Goal: Feedback & Contribution: Leave review/rating

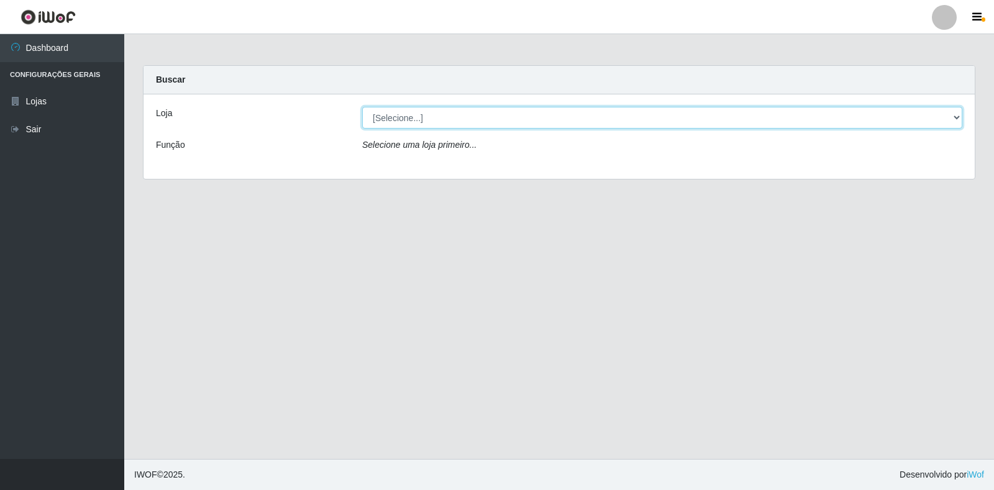
drag, startPoint x: 465, startPoint y: 111, endPoint x: 466, endPoint y: 118, distance: 6.9
click at [466, 117] on select "[Selecione...] Atacado Vem - Loja 30 Laranjeiras Velha" at bounding box center [662, 118] width 600 height 22
click at [362, 107] on select "[Selecione...] Atacado Vem - Loja 30 Laranjeiras Velha" at bounding box center [662, 118] width 600 height 22
drag, startPoint x: 462, startPoint y: 124, endPoint x: 464, endPoint y: 131, distance: 7.7
click at [464, 131] on div "Loja [Selecione...] Atacado Vem - Loja 30 Laranjeiras Velha Função Selecione um…" at bounding box center [560, 136] width 832 height 85
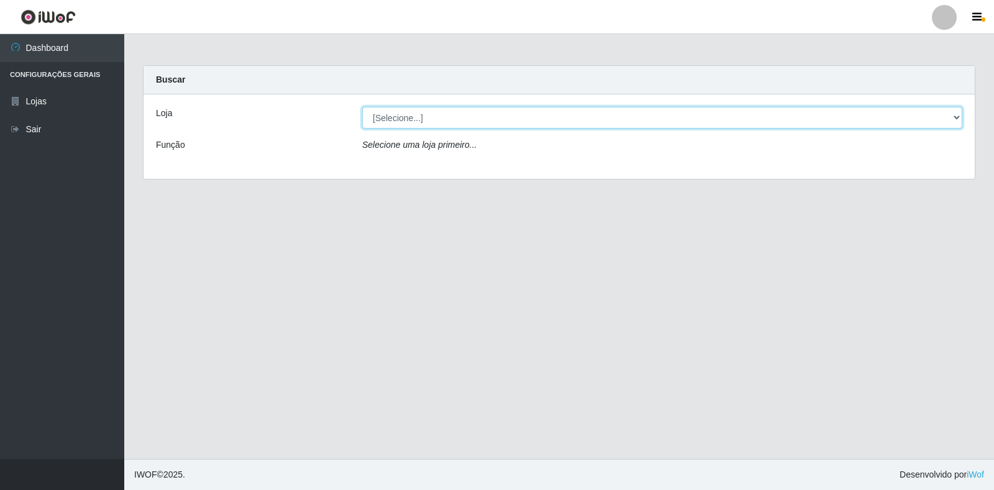
select select "495"
click at [362, 107] on select "[Selecione...] Atacado Vem - Loja 30 Laranjeiras Velha" at bounding box center [662, 118] width 600 height 22
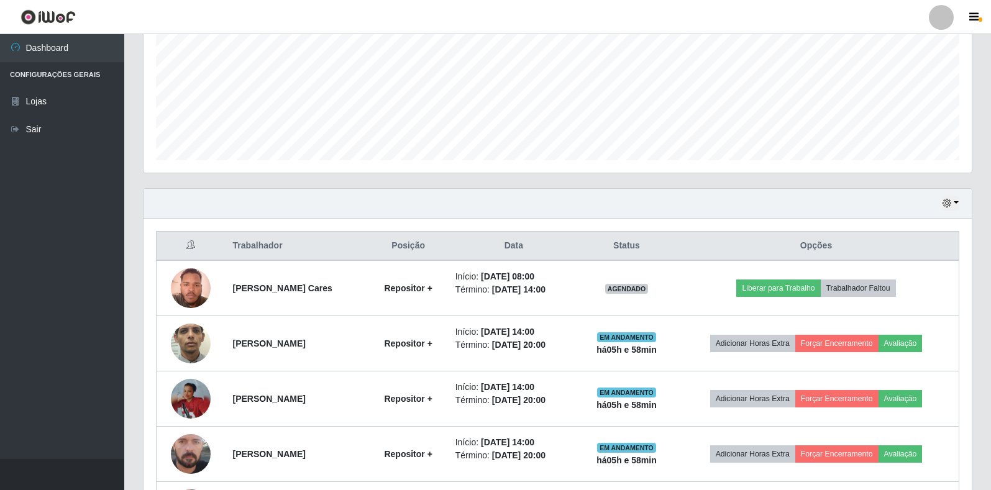
scroll to position [390, 0]
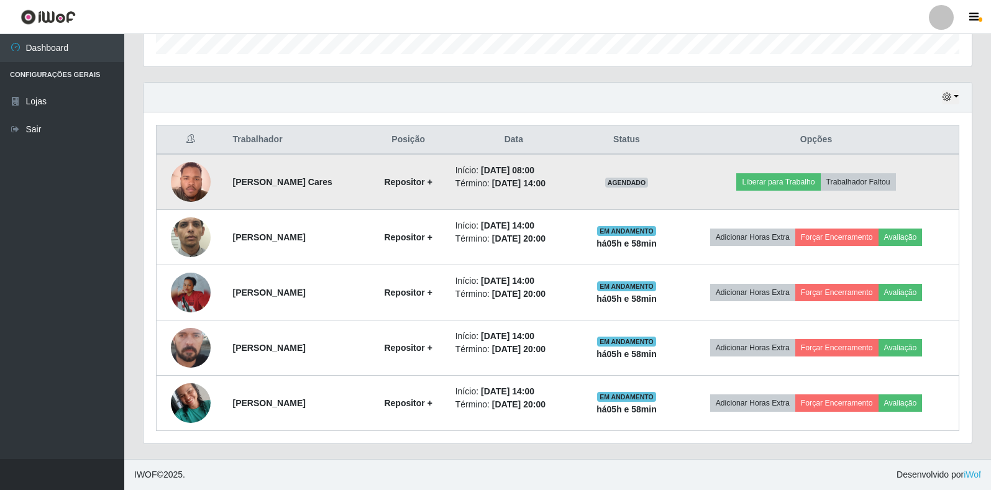
click at [183, 182] on img at bounding box center [191, 181] width 40 height 53
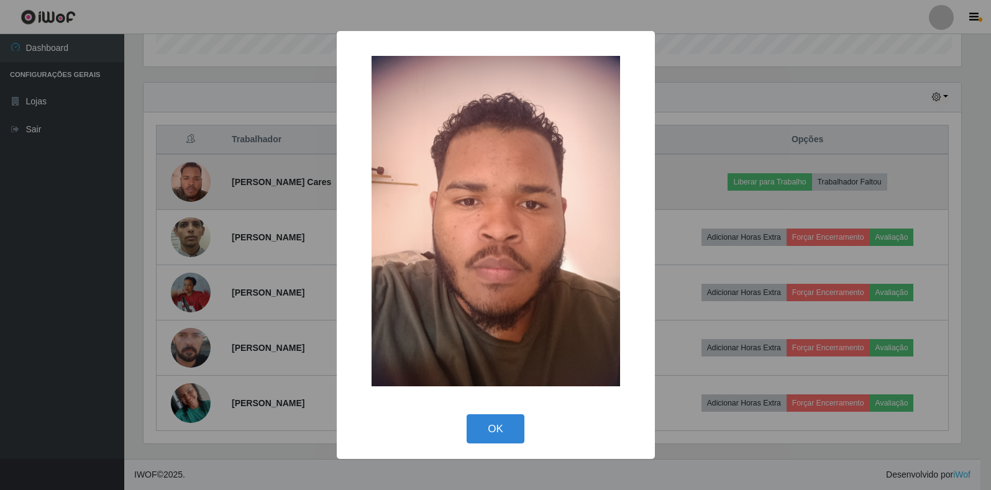
scroll to position [258, 821]
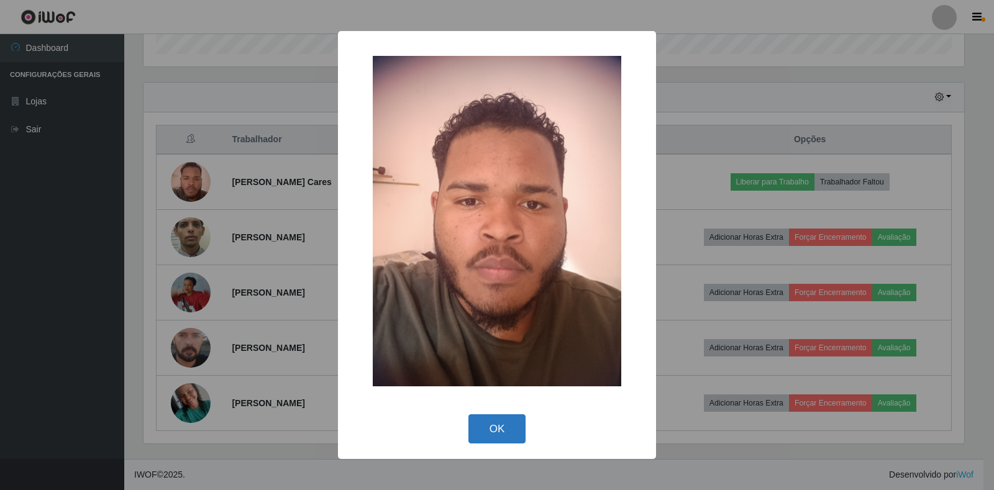
click at [510, 431] on button "OK" at bounding box center [498, 429] width 58 height 29
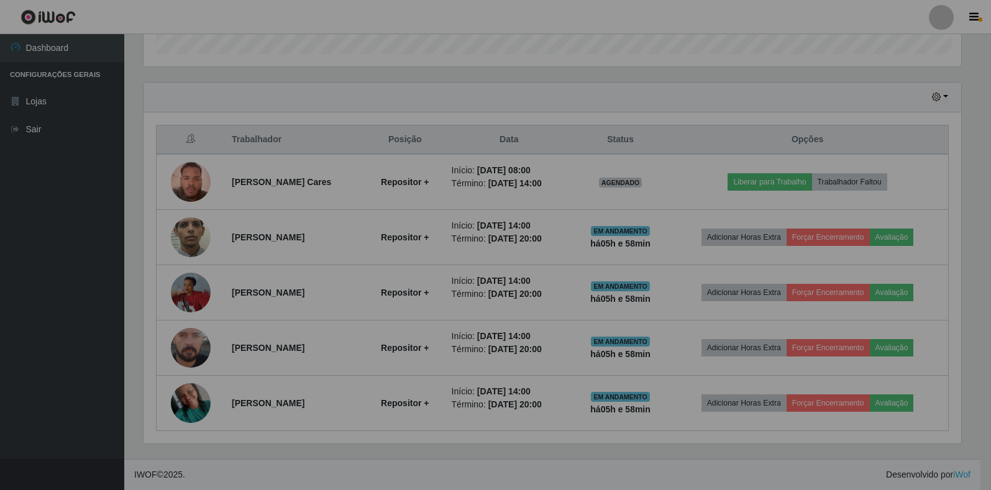
scroll to position [258, 829]
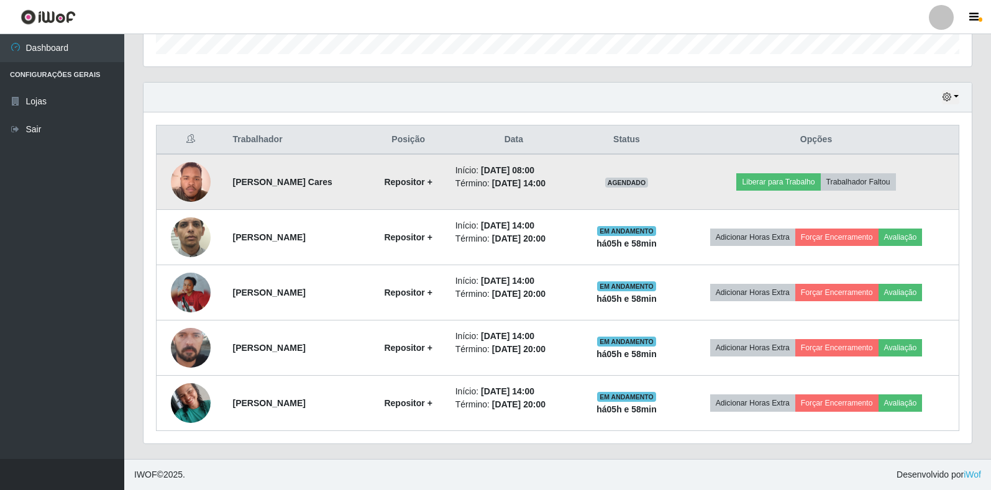
click at [182, 186] on img at bounding box center [191, 181] width 40 height 53
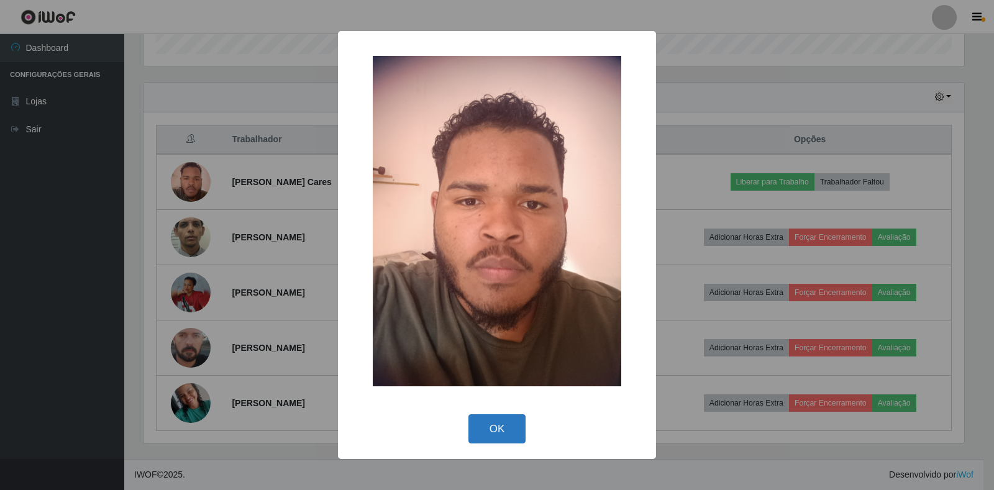
click at [470, 433] on button "OK" at bounding box center [498, 429] width 58 height 29
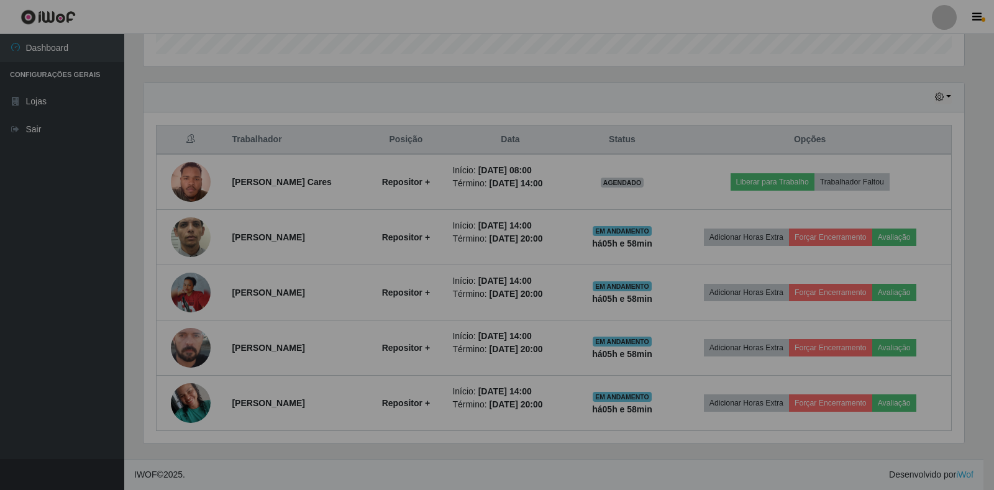
scroll to position [258, 829]
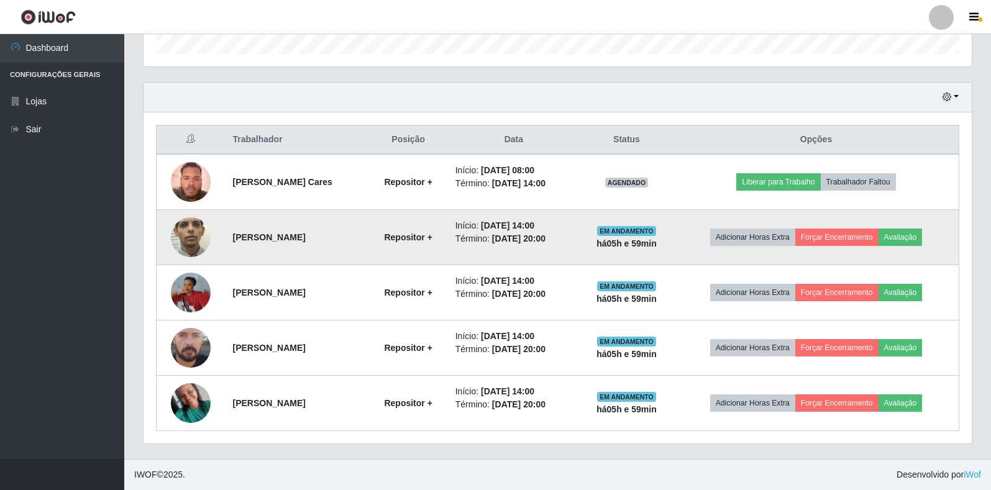
click at [197, 248] on img at bounding box center [191, 237] width 40 height 88
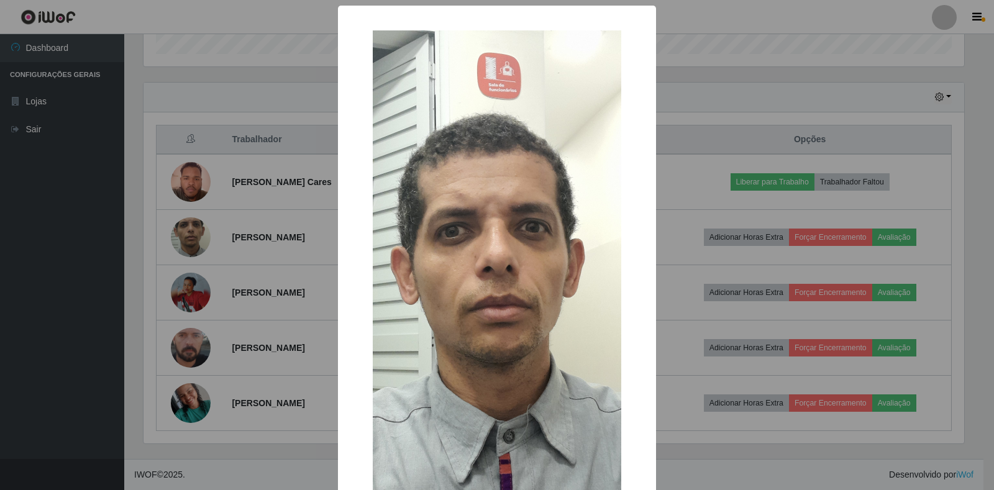
click at [217, 280] on div "× OK Cancel" at bounding box center [497, 245] width 994 height 490
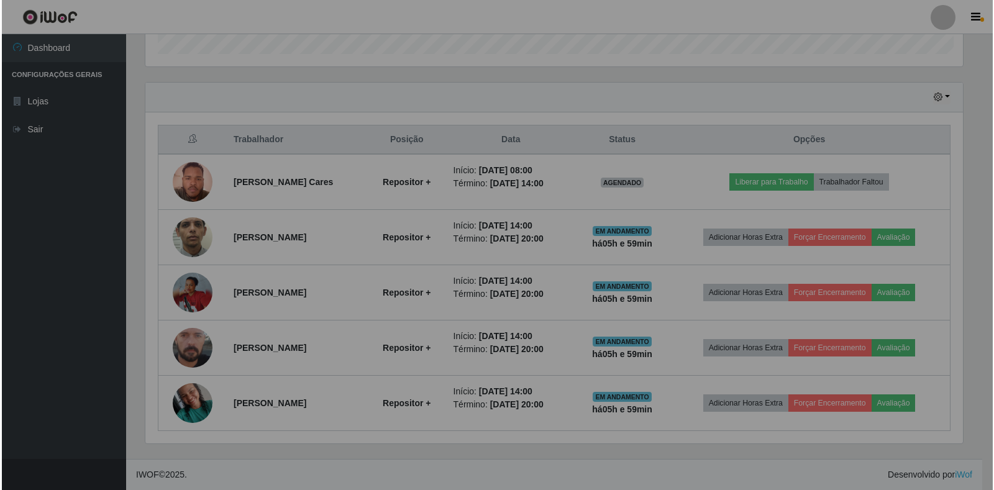
scroll to position [258, 829]
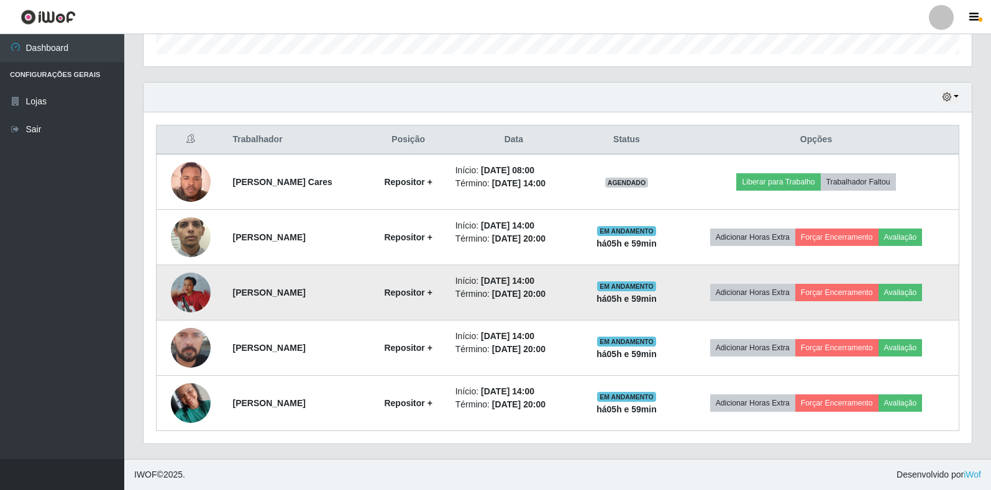
click at [185, 287] on img at bounding box center [191, 293] width 40 height 40
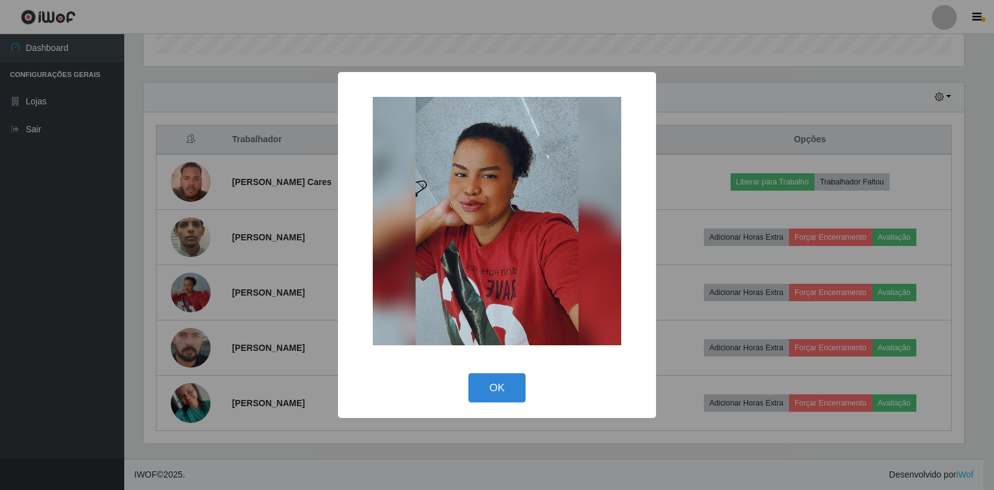
drag, startPoint x: 191, startPoint y: 359, endPoint x: 182, endPoint y: 392, distance: 33.5
click at [185, 387] on div "× OK Cancel" at bounding box center [497, 245] width 994 height 490
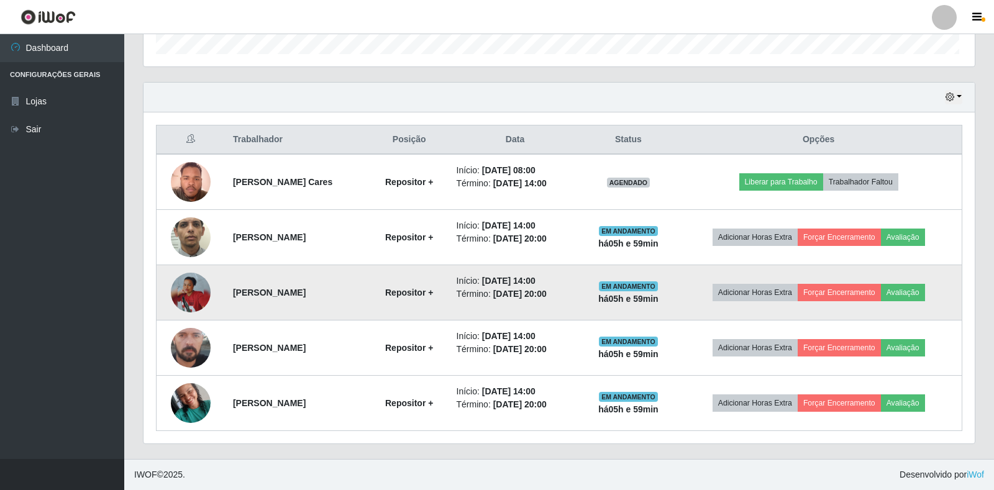
scroll to position [258, 829]
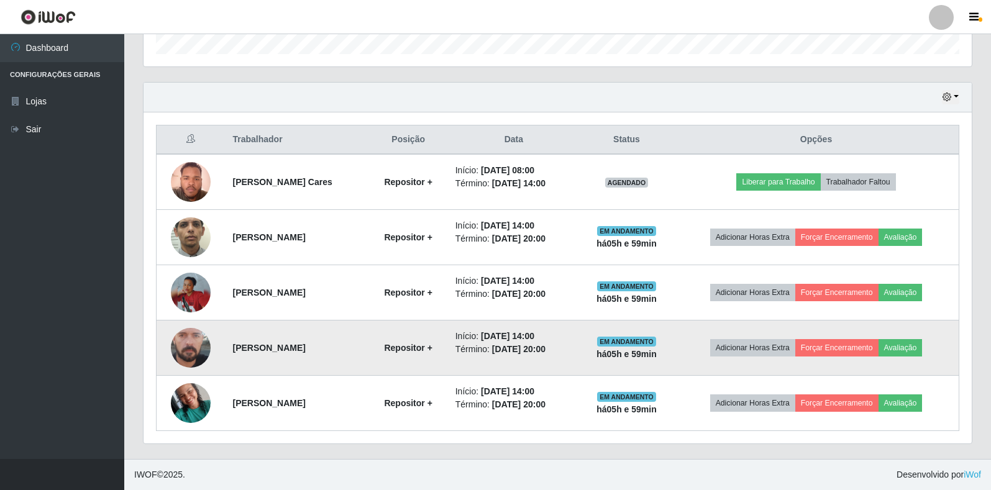
click at [193, 341] on img at bounding box center [191, 348] width 40 height 88
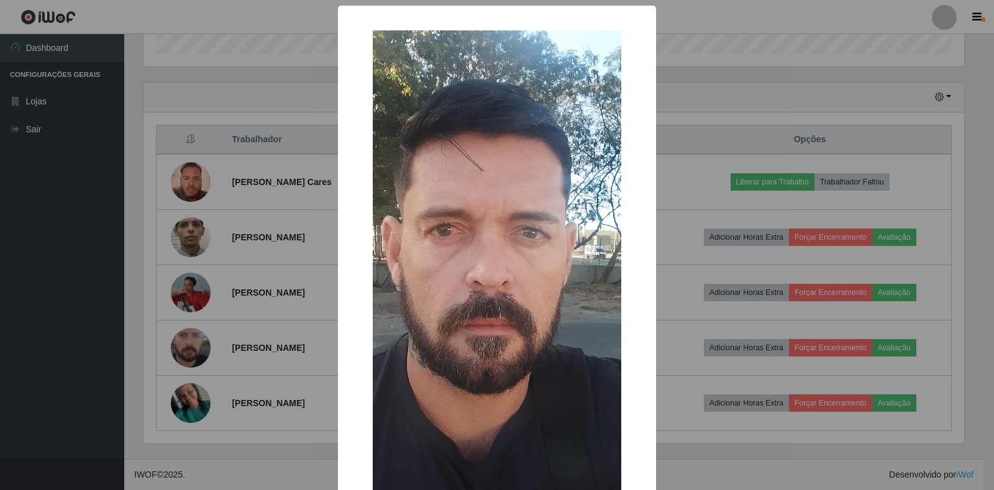
click at [225, 324] on div "× OK Cancel" at bounding box center [497, 245] width 994 height 490
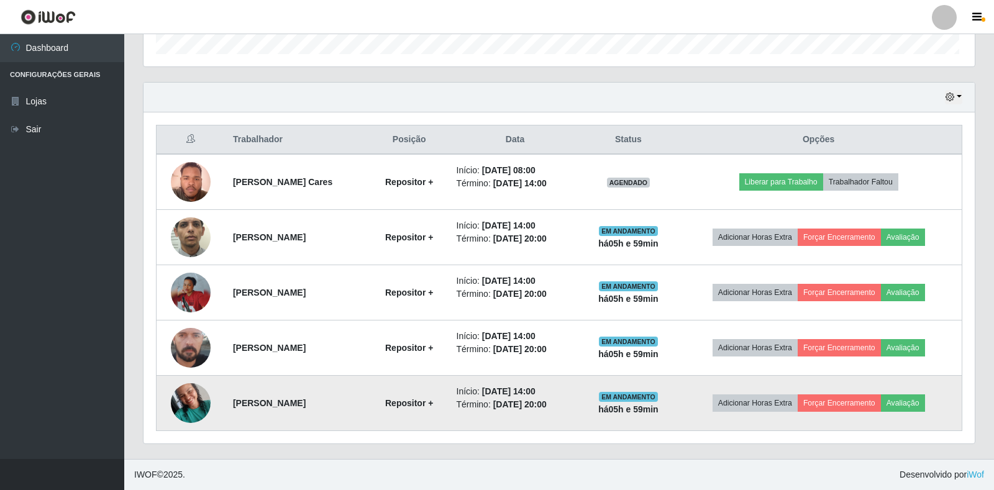
scroll to position [258, 829]
click at [195, 401] on img at bounding box center [191, 403] width 40 height 53
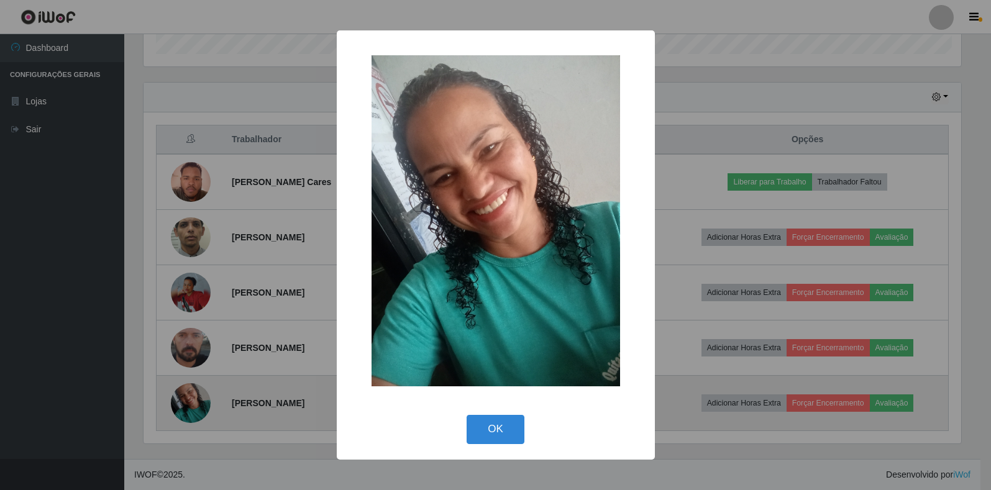
scroll to position [258, 821]
click at [195, 401] on div "× OK Cancel" at bounding box center [497, 245] width 994 height 490
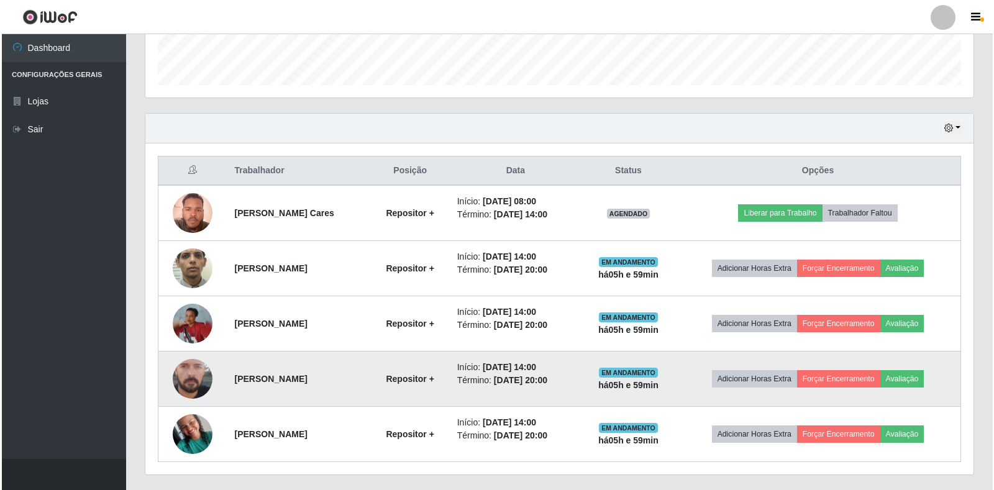
scroll to position [390, 0]
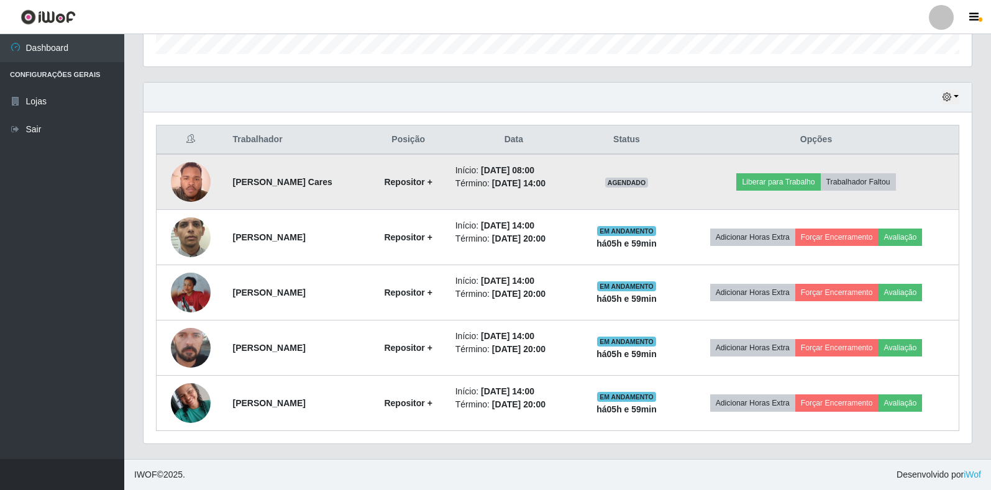
click at [175, 181] on img at bounding box center [191, 181] width 40 height 53
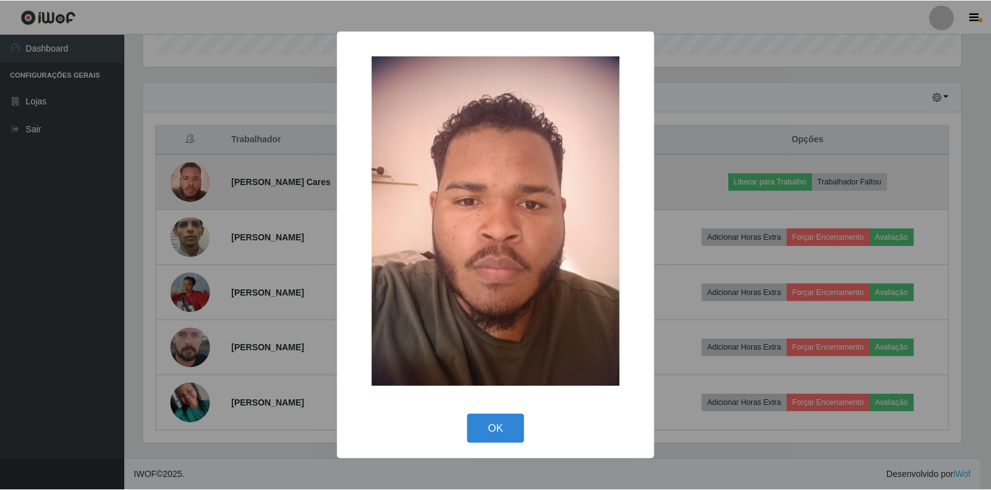
scroll to position [0, 0]
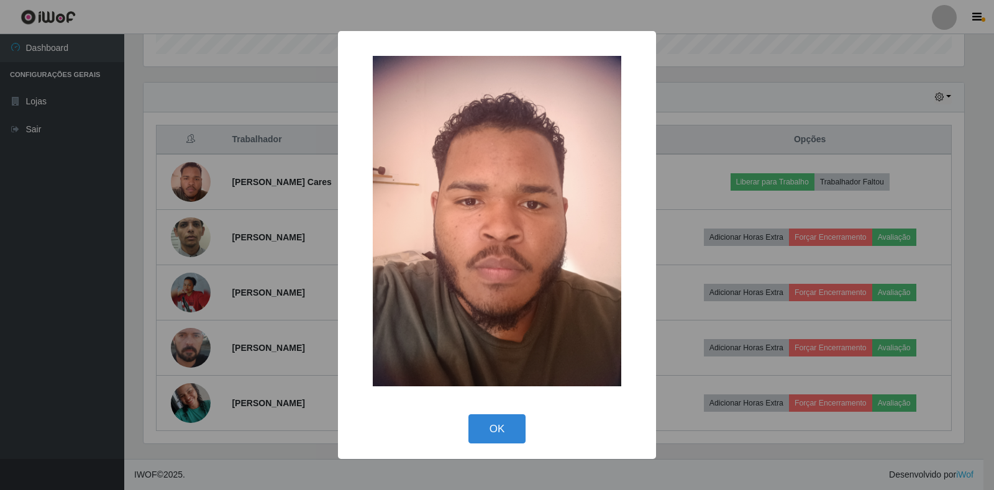
drag, startPoint x: 198, startPoint y: 217, endPoint x: 237, endPoint y: 233, distance: 41.8
click at [219, 219] on div "× OK Cancel" at bounding box center [497, 245] width 994 height 490
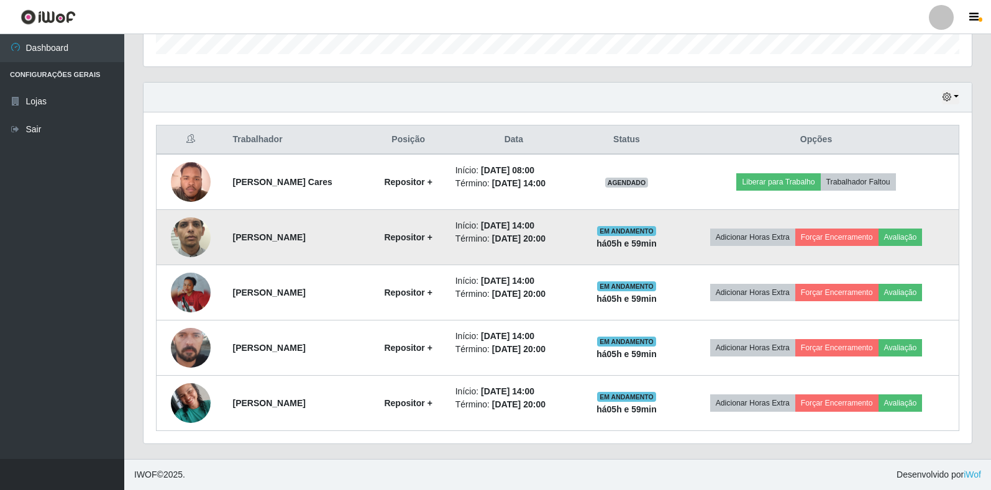
click at [185, 235] on img at bounding box center [191, 237] width 40 height 88
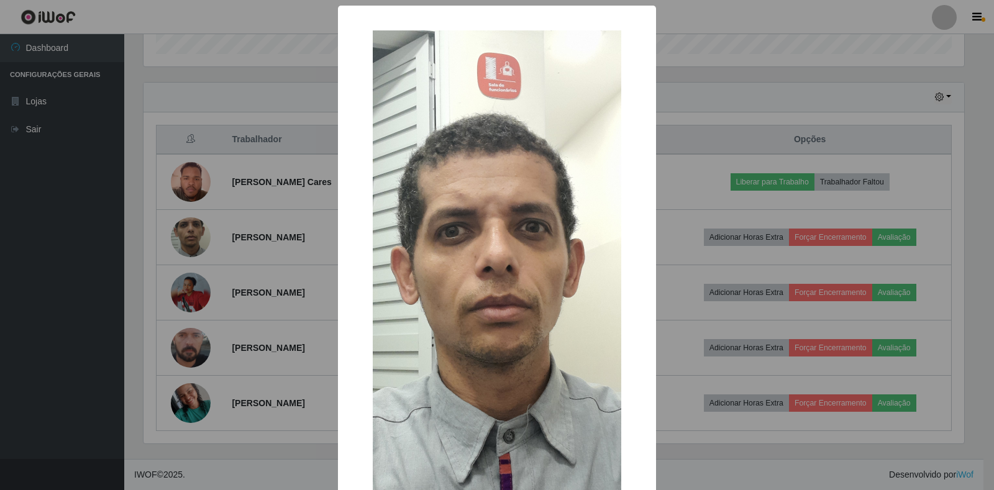
click at [200, 272] on div "× OK Cancel" at bounding box center [497, 245] width 994 height 490
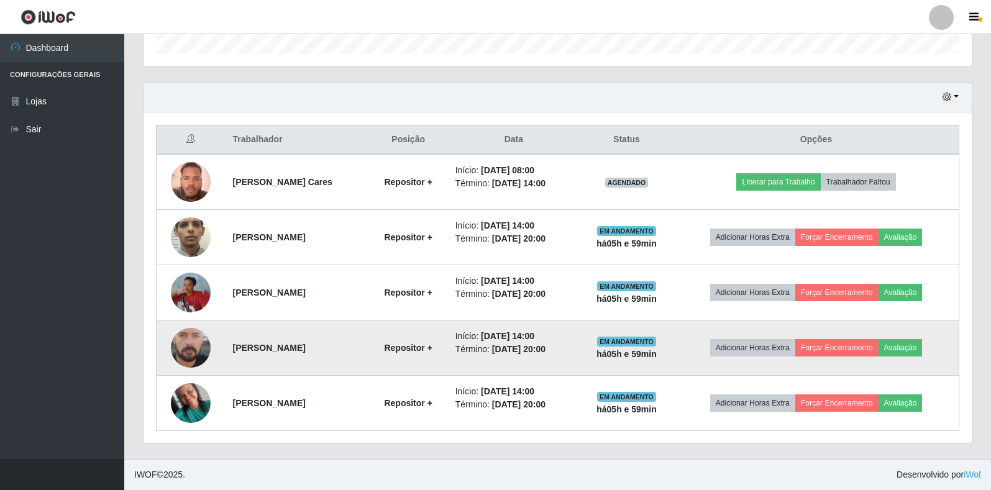
click at [195, 349] on img at bounding box center [191, 348] width 40 height 88
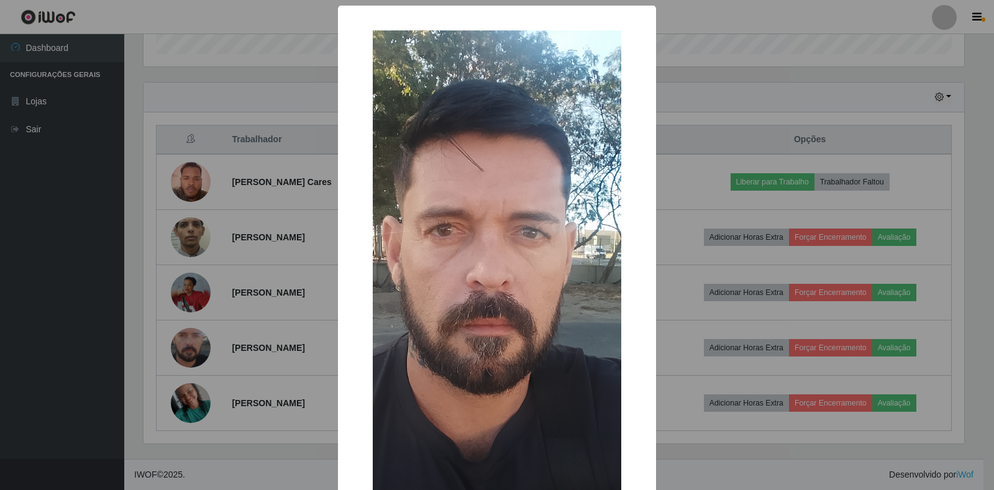
click at [219, 364] on div "× OK Cancel" at bounding box center [497, 245] width 994 height 490
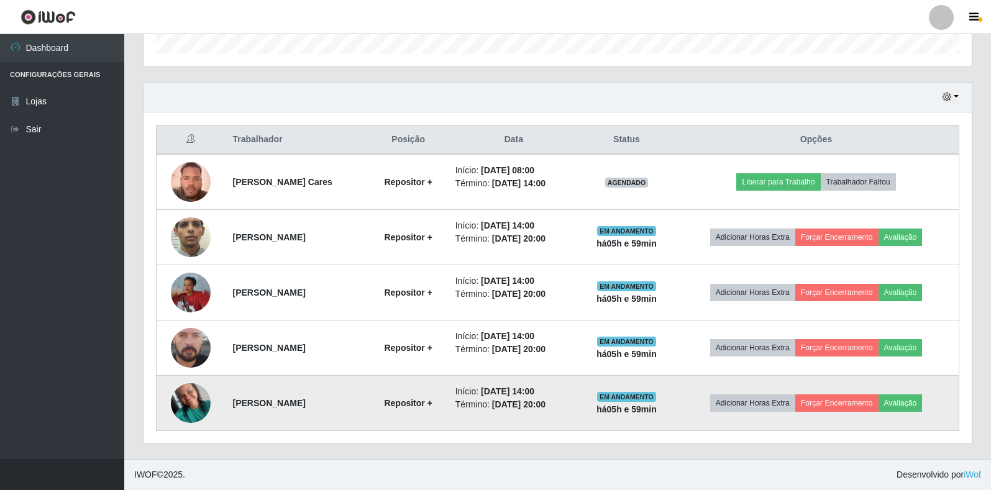
click at [191, 400] on img at bounding box center [191, 403] width 40 height 53
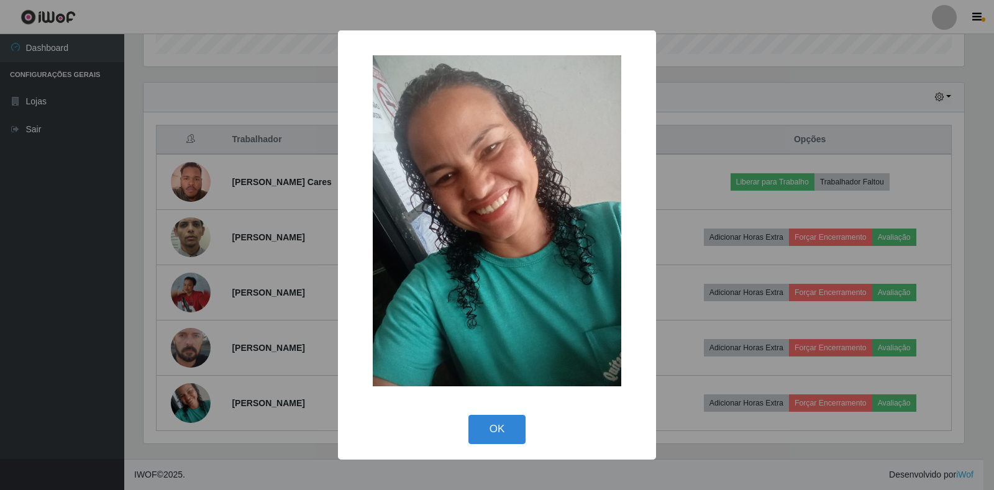
click at [211, 387] on div "× OK Cancel" at bounding box center [497, 245] width 994 height 490
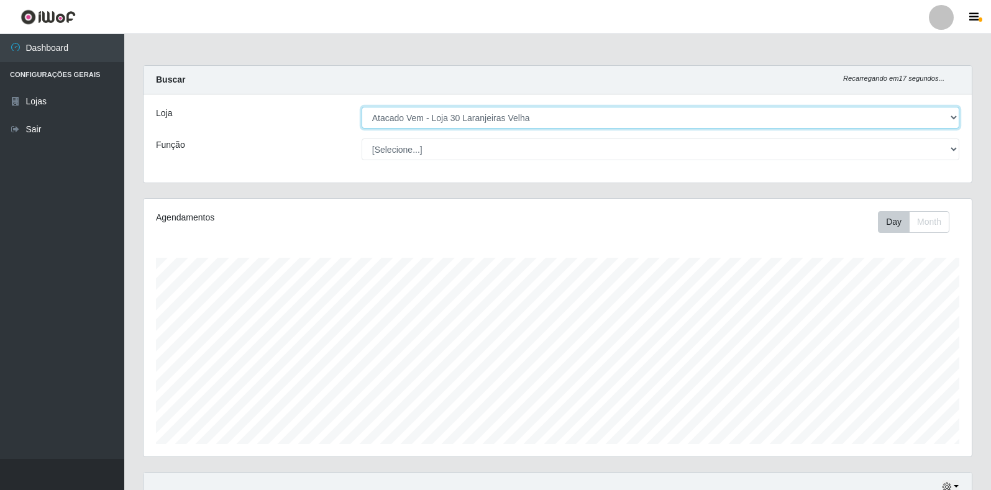
click at [463, 109] on select "[Selecione...] Atacado Vem - Loja 30 Laranjeiras Velha" at bounding box center [661, 118] width 598 height 22
click at [468, 109] on select "[Selecione...] Atacado Vem - Loja 30 Laranjeiras Velha" at bounding box center [661, 118] width 598 height 22
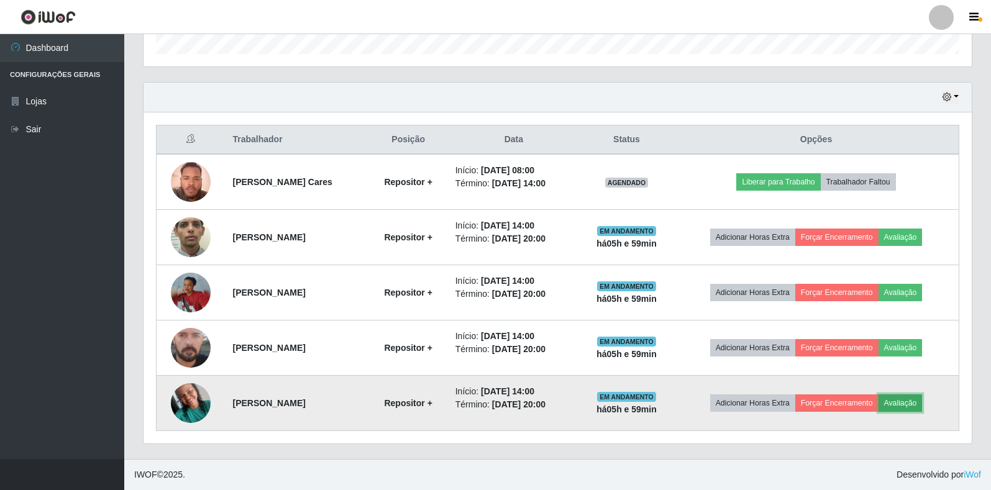
click at [923, 401] on button "Avaliação" at bounding box center [901, 403] width 44 height 17
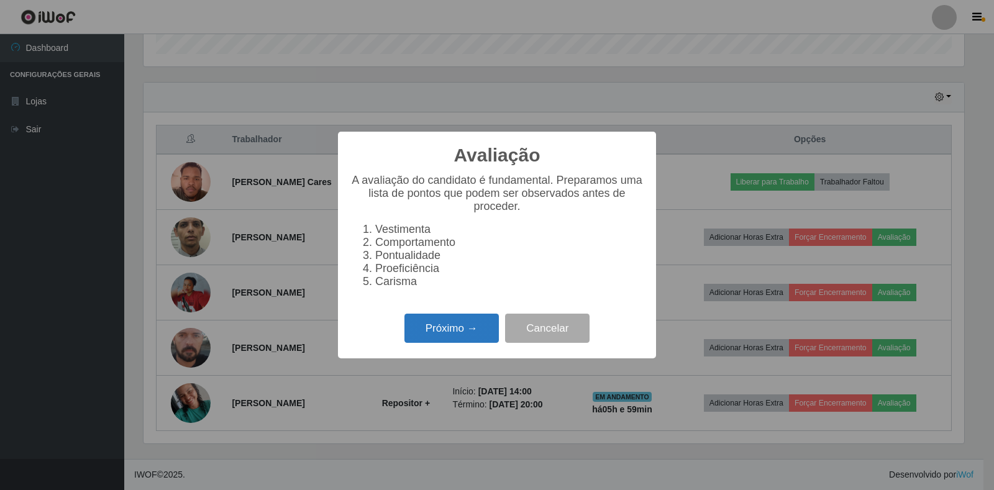
click at [456, 337] on button "Próximo →" at bounding box center [452, 328] width 94 height 29
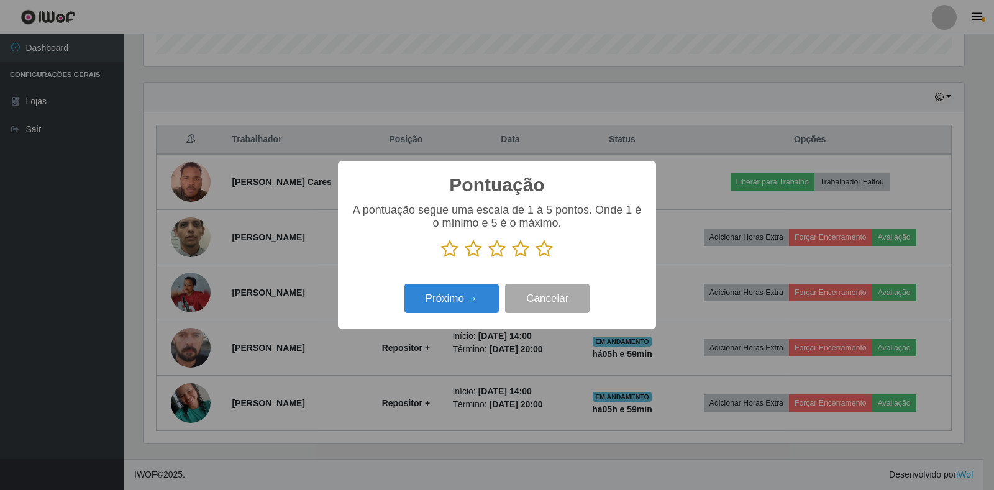
drag, startPoint x: 467, startPoint y: 301, endPoint x: 513, endPoint y: 260, distance: 61.2
click at [469, 295] on button "Próximo →" at bounding box center [452, 298] width 94 height 29
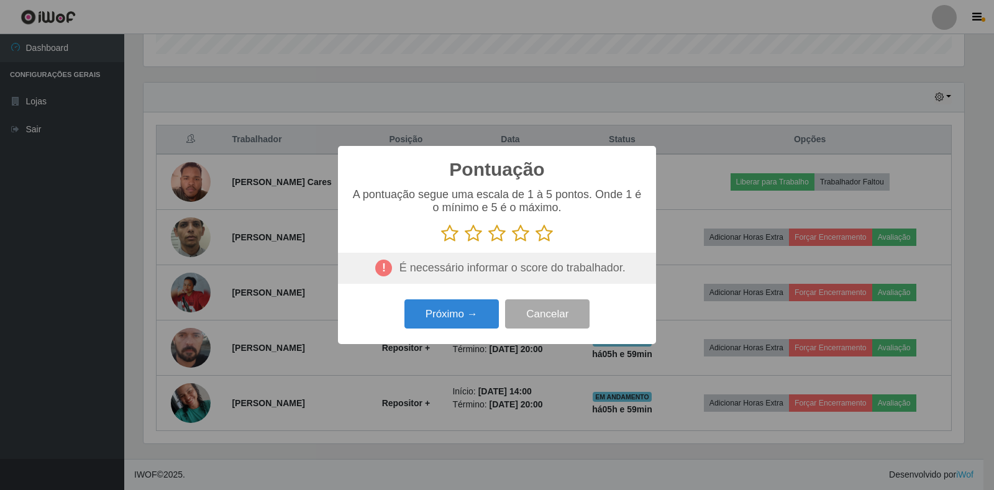
click at [535, 232] on p at bounding box center [497, 233] width 293 height 19
click at [452, 233] on icon at bounding box center [449, 233] width 17 height 19
click at [441, 243] on input "radio" at bounding box center [441, 243] width 0 height 0
click at [484, 234] on p at bounding box center [497, 233] width 293 height 19
click at [478, 237] on icon at bounding box center [473, 233] width 17 height 19
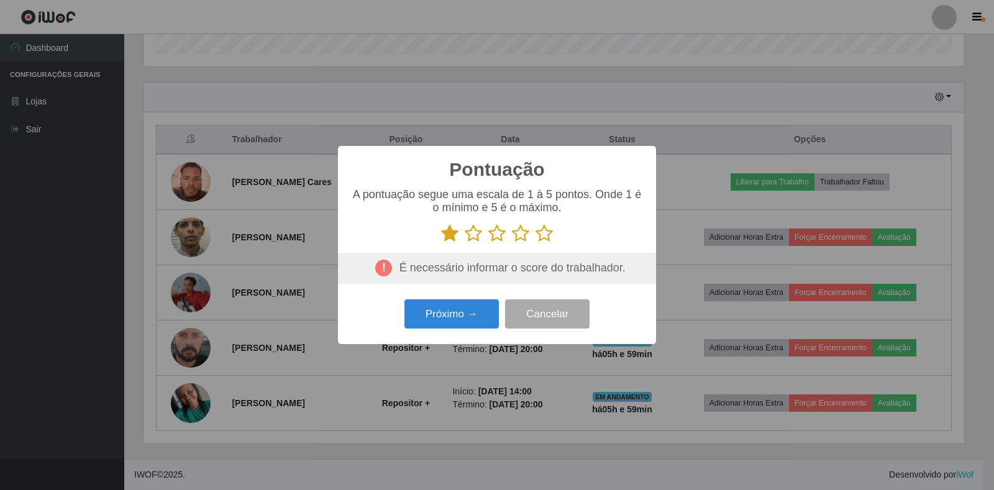
click at [465, 243] on input "radio" at bounding box center [465, 243] width 0 height 0
click at [493, 234] on icon at bounding box center [497, 233] width 17 height 19
click at [489, 243] on input "radio" at bounding box center [489, 243] width 0 height 0
click at [549, 237] on icon at bounding box center [544, 233] width 17 height 19
click at [536, 243] on input "radio" at bounding box center [536, 243] width 0 height 0
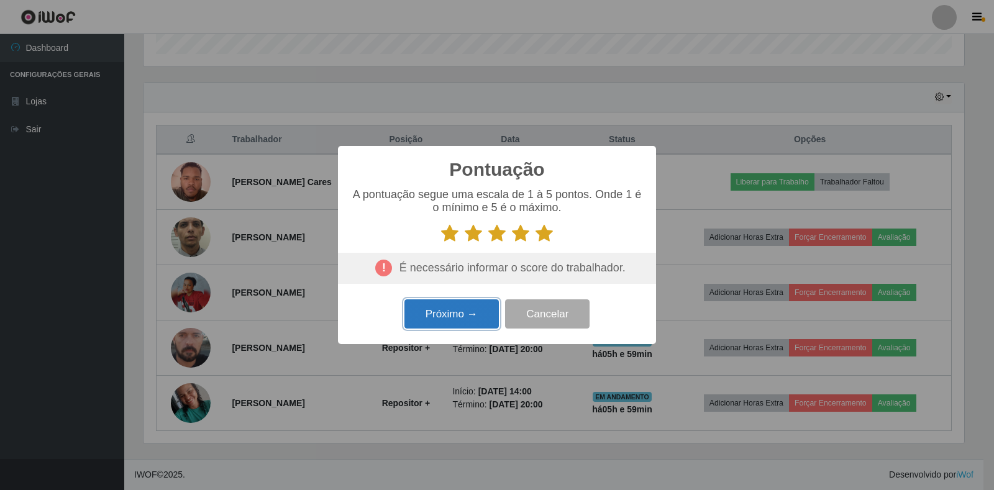
click at [431, 316] on button "Próximo →" at bounding box center [452, 314] width 94 height 29
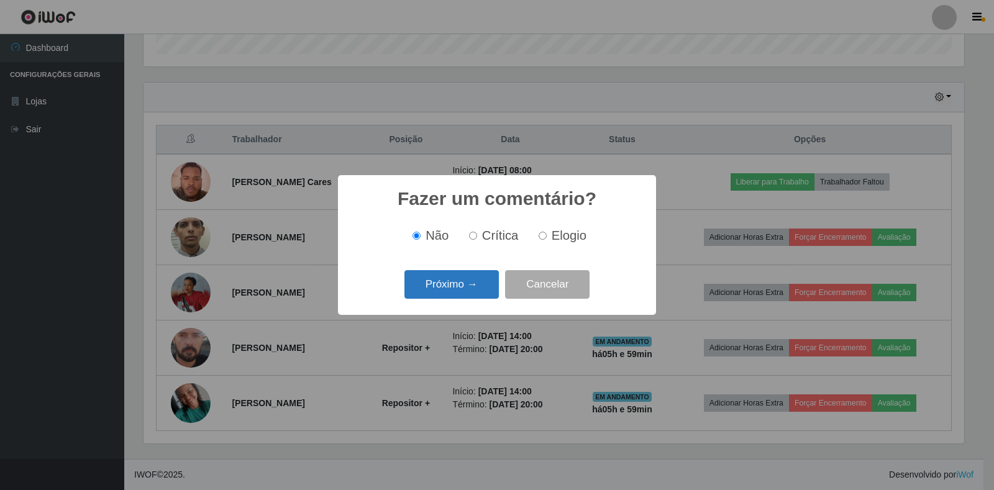
click at [446, 293] on button "Próximo →" at bounding box center [452, 284] width 94 height 29
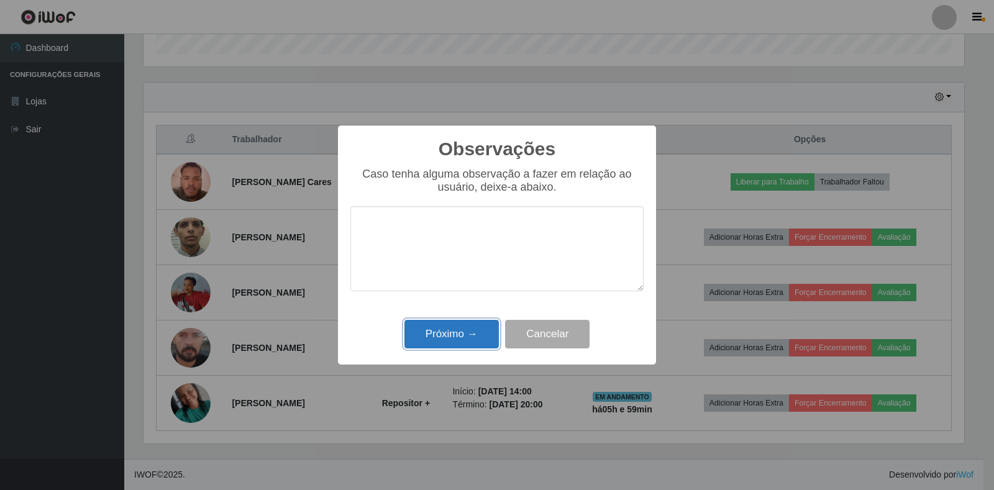
click at [455, 349] on button "Próximo →" at bounding box center [452, 334] width 94 height 29
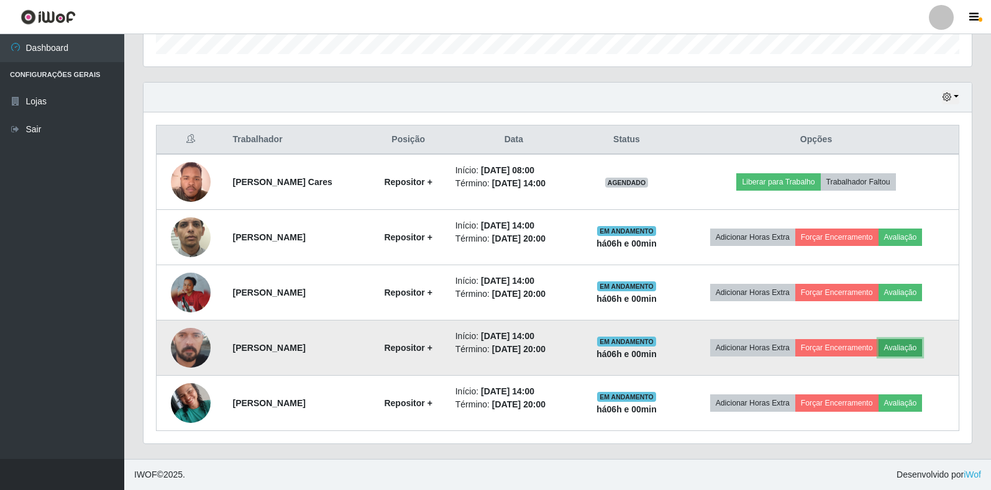
click at [904, 343] on button "Avaliação" at bounding box center [901, 347] width 44 height 17
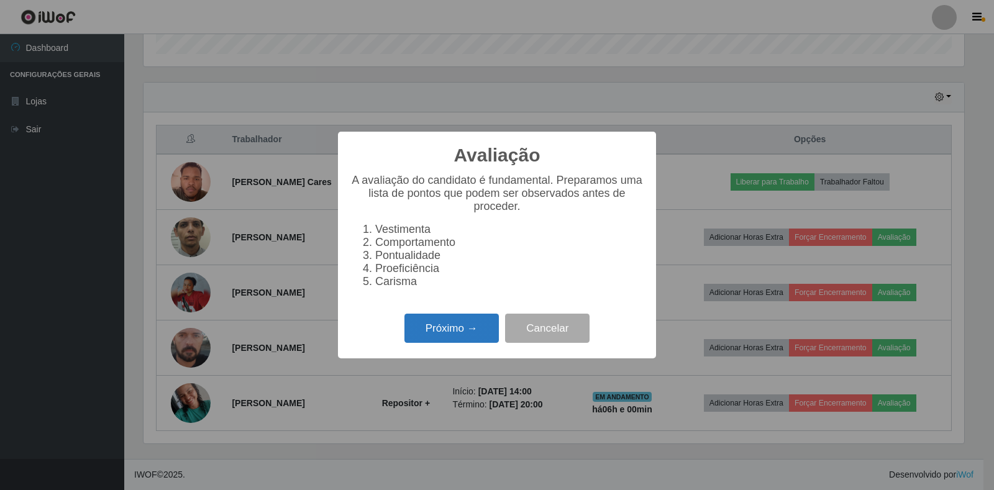
click at [486, 331] on button "Próximo →" at bounding box center [452, 328] width 94 height 29
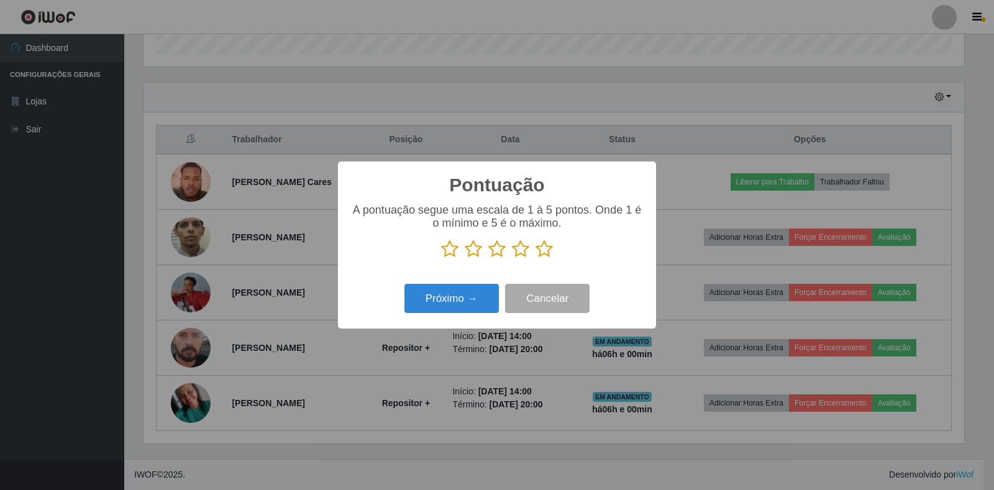
click at [548, 254] on icon at bounding box center [544, 249] width 17 height 19
click at [536, 259] on input "radio" at bounding box center [536, 259] width 0 height 0
click at [458, 299] on button "Próximo →" at bounding box center [452, 298] width 94 height 29
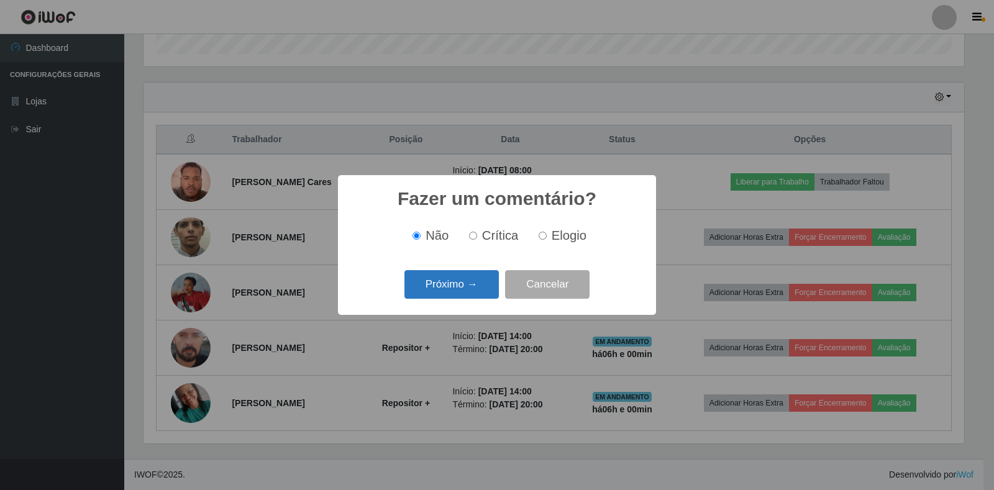
click at [483, 293] on button "Próximo →" at bounding box center [452, 284] width 94 height 29
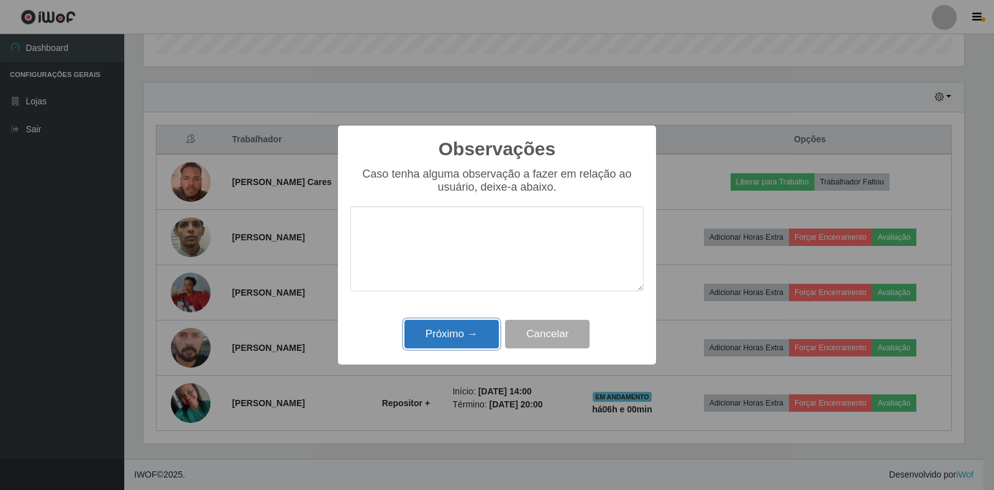
click at [469, 334] on button "Próximo →" at bounding box center [452, 334] width 94 height 29
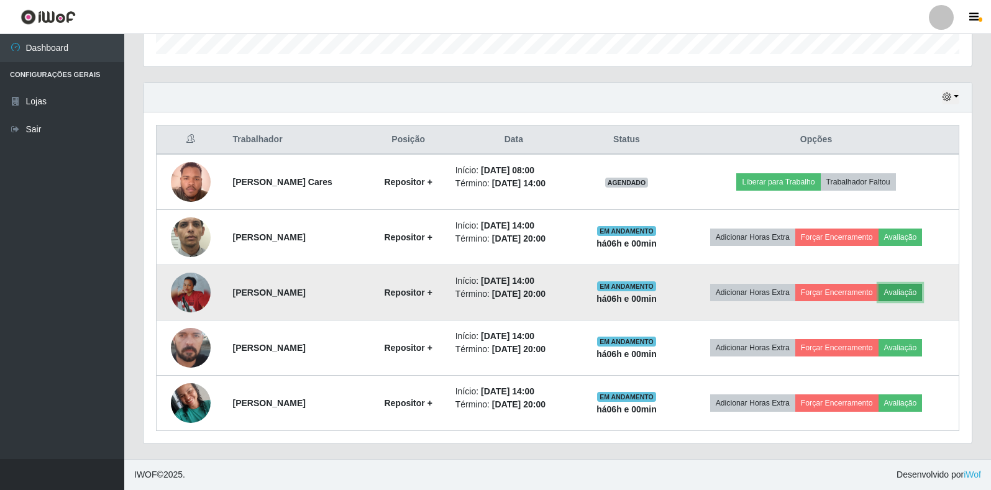
click at [923, 288] on button "Avaliação" at bounding box center [901, 292] width 44 height 17
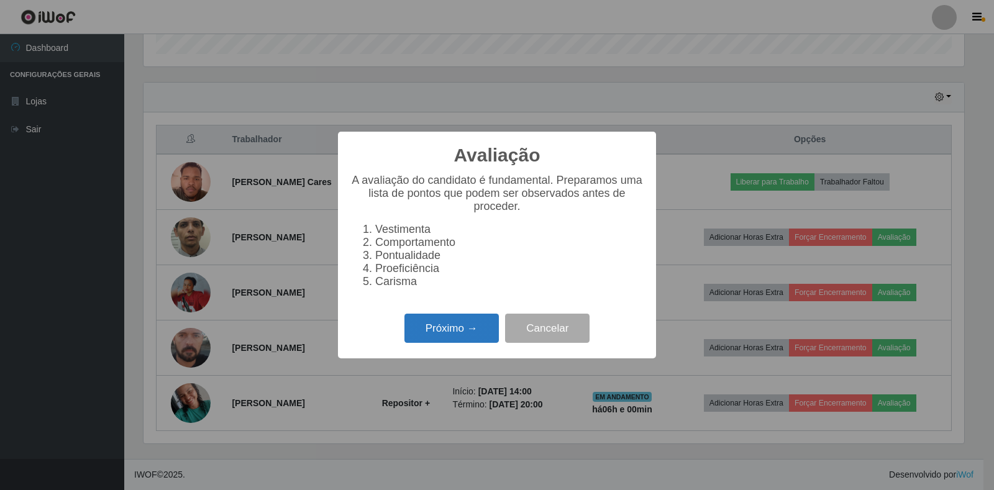
click at [462, 339] on button "Próximo →" at bounding box center [452, 328] width 94 height 29
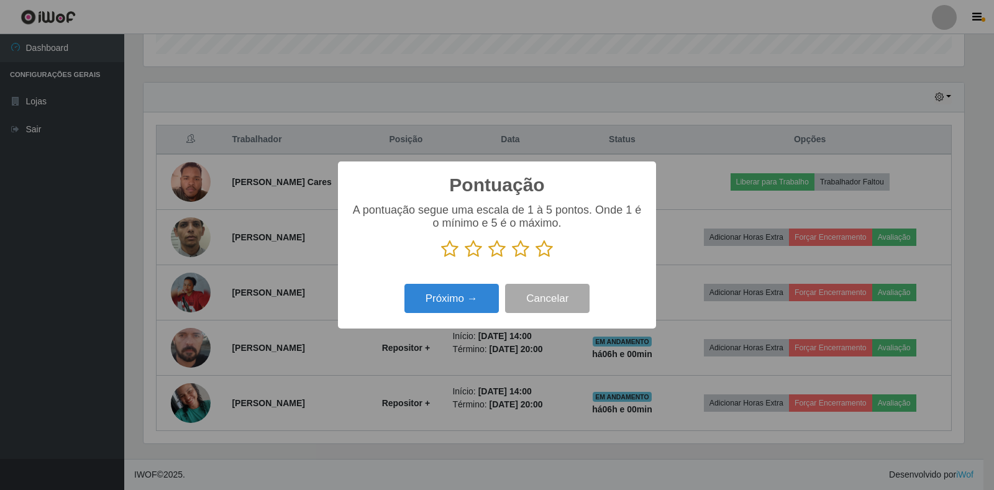
drag, startPoint x: 546, startPoint y: 250, endPoint x: 520, endPoint y: 266, distance: 30.7
click at [548, 250] on icon at bounding box center [544, 249] width 17 height 19
click at [536, 259] on input "radio" at bounding box center [536, 259] width 0 height 0
click at [475, 295] on button "Próximo →" at bounding box center [452, 298] width 94 height 29
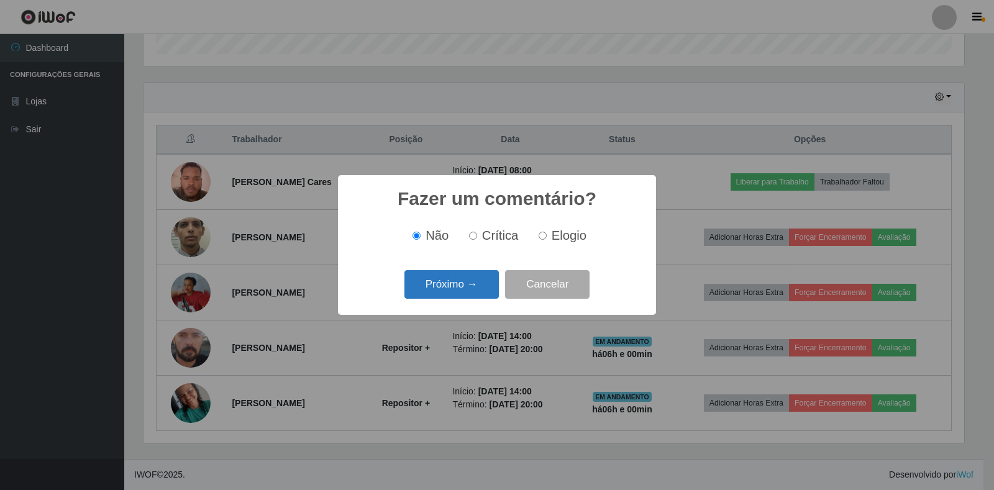
click at [472, 294] on button "Próximo →" at bounding box center [452, 284] width 94 height 29
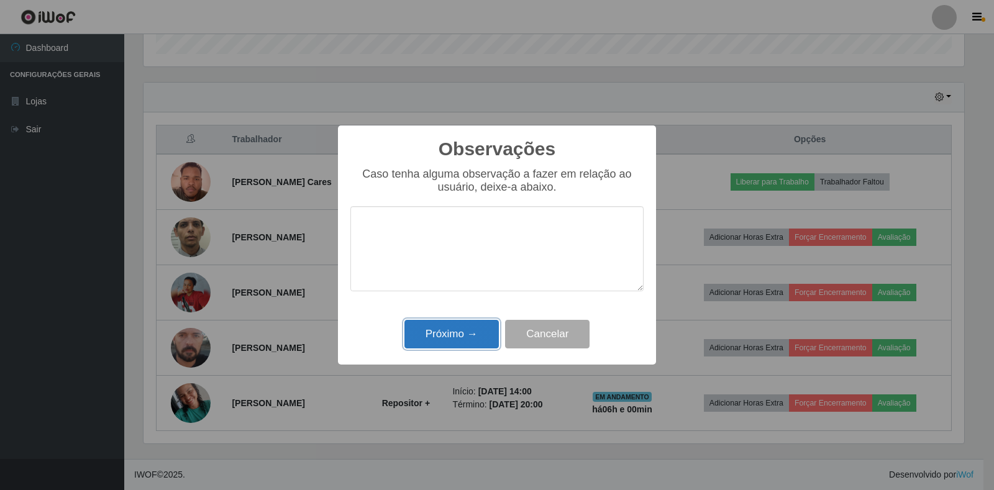
drag, startPoint x: 469, startPoint y: 331, endPoint x: 515, endPoint y: 331, distance: 45.4
click at [470, 331] on button "Próximo →" at bounding box center [452, 334] width 94 height 29
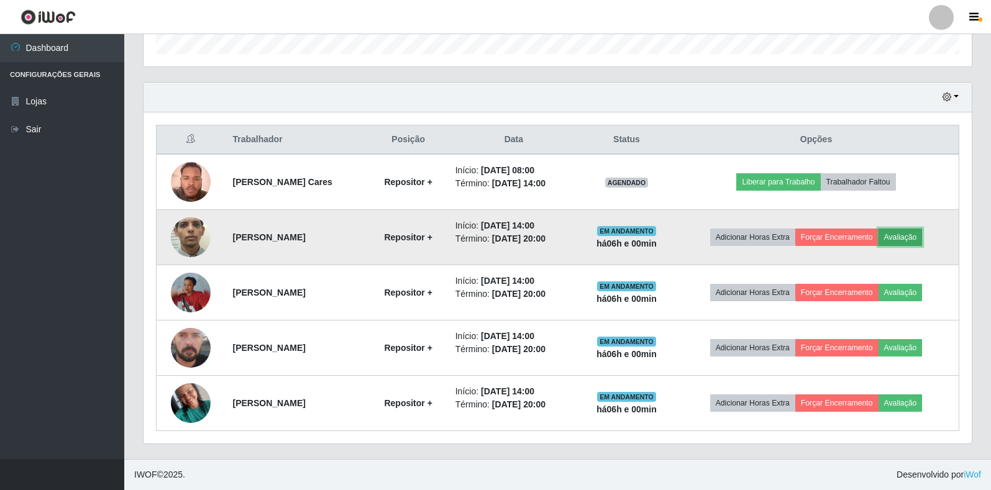
click at [923, 237] on button "Avaliação" at bounding box center [901, 237] width 44 height 17
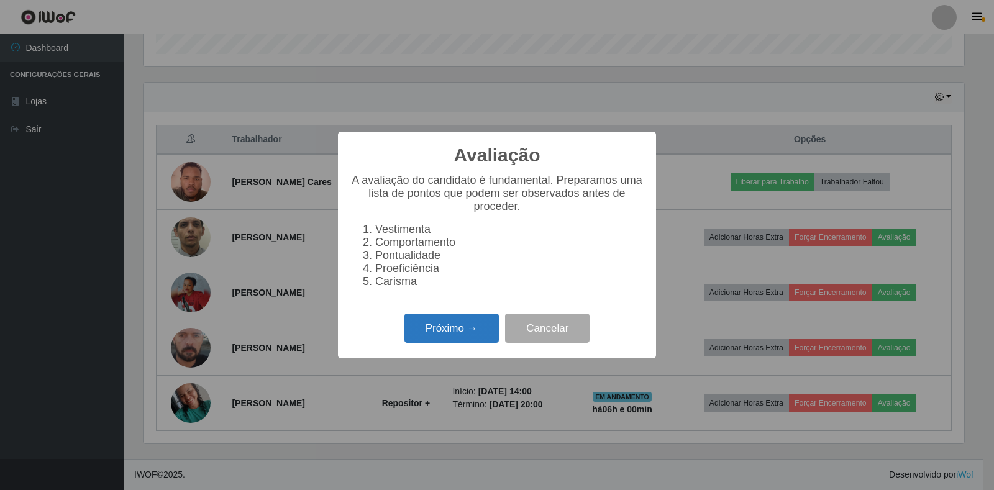
click at [490, 333] on button "Próximo →" at bounding box center [452, 328] width 94 height 29
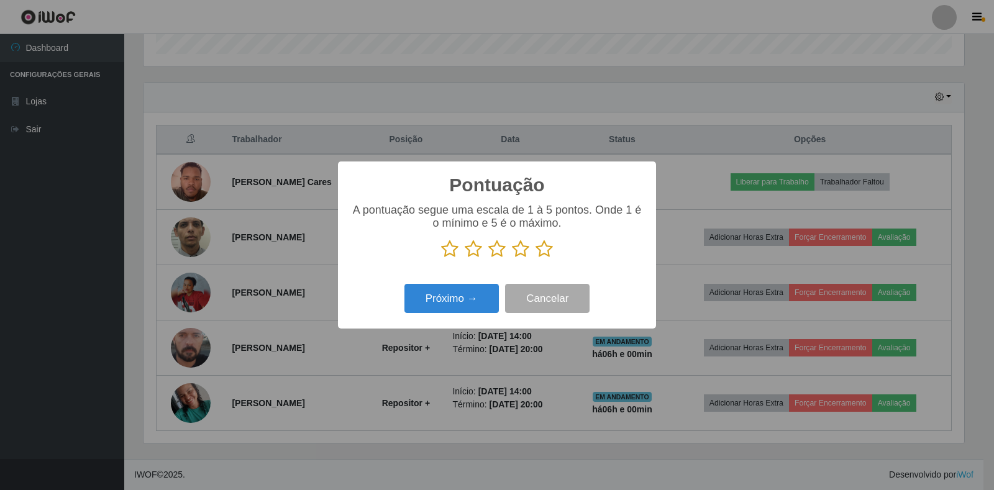
click at [543, 249] on icon at bounding box center [544, 249] width 17 height 19
click at [536, 259] on input "radio" at bounding box center [536, 259] width 0 height 0
click at [480, 296] on button "Próximo →" at bounding box center [452, 298] width 94 height 29
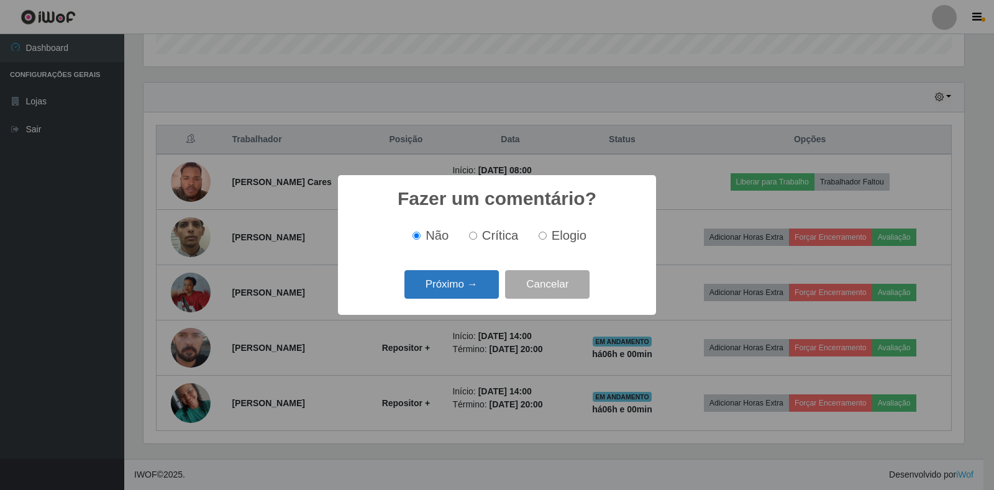
click at [456, 286] on button "Próximo →" at bounding box center [452, 284] width 94 height 29
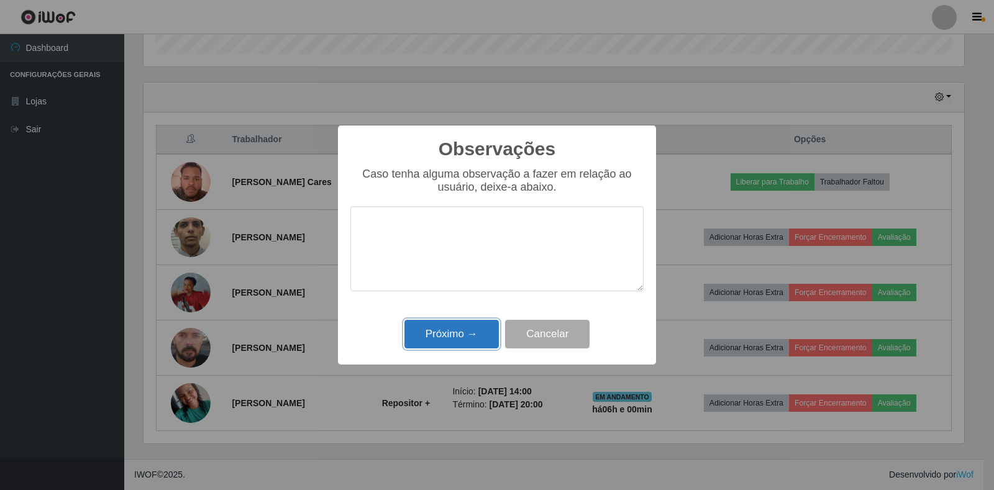
click at [472, 334] on button "Próximo →" at bounding box center [452, 334] width 94 height 29
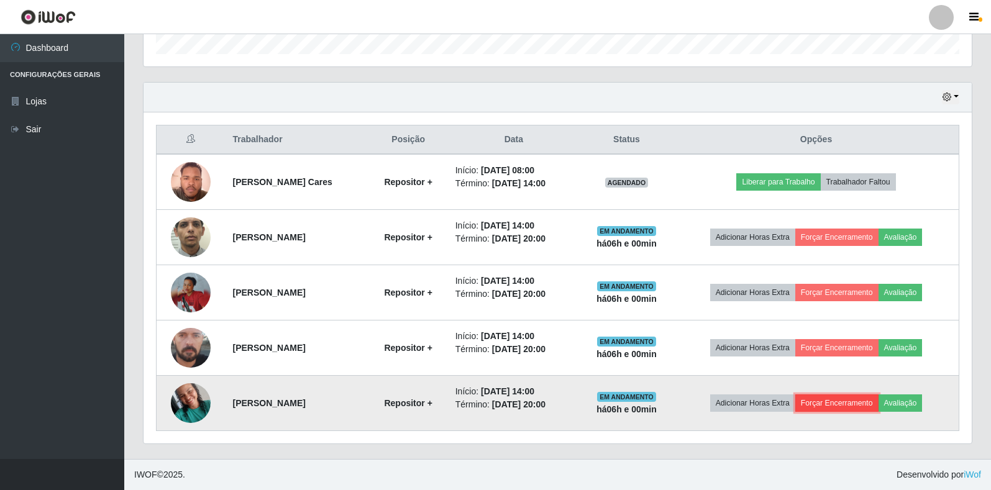
click at [868, 411] on button "Forçar Encerramento" at bounding box center [837, 403] width 83 height 17
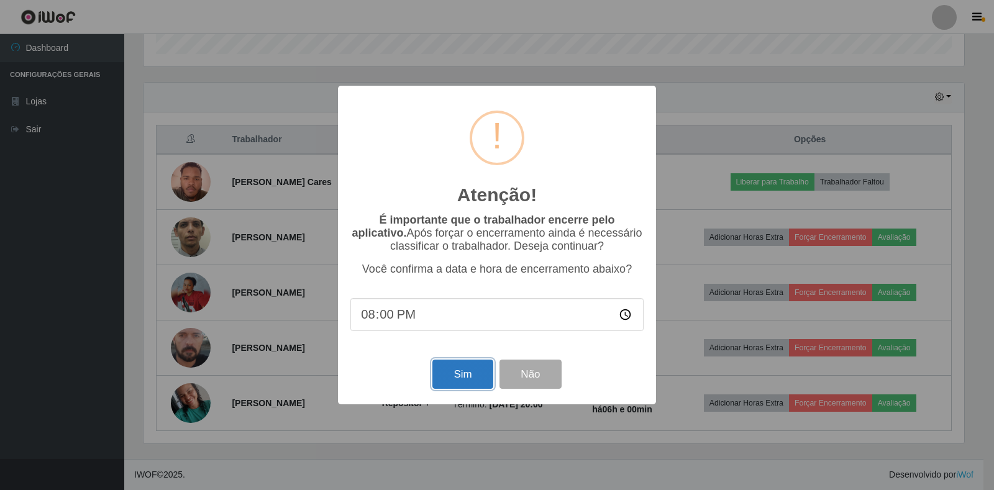
click at [479, 389] on button "Sim" at bounding box center [463, 374] width 60 height 29
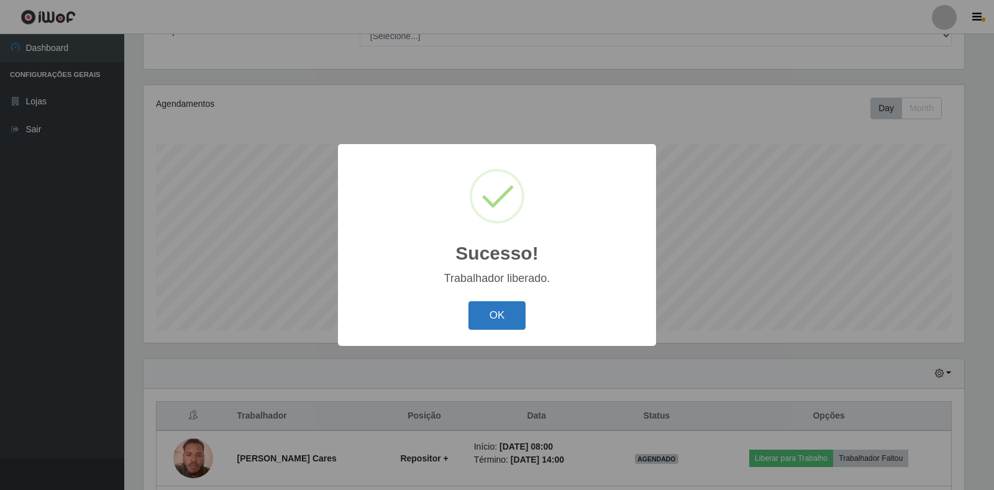
click at [515, 324] on button "OK" at bounding box center [498, 315] width 58 height 29
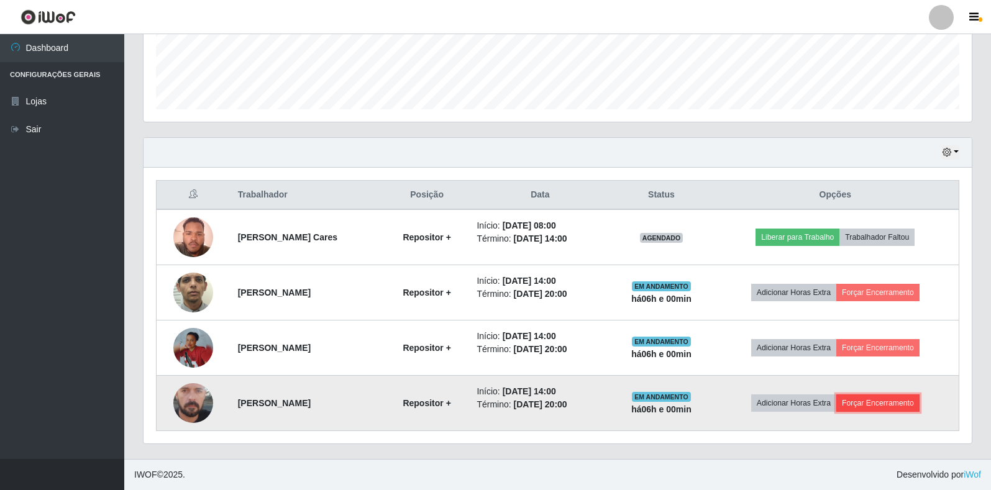
click at [889, 401] on button "Forçar Encerramento" at bounding box center [878, 403] width 83 height 17
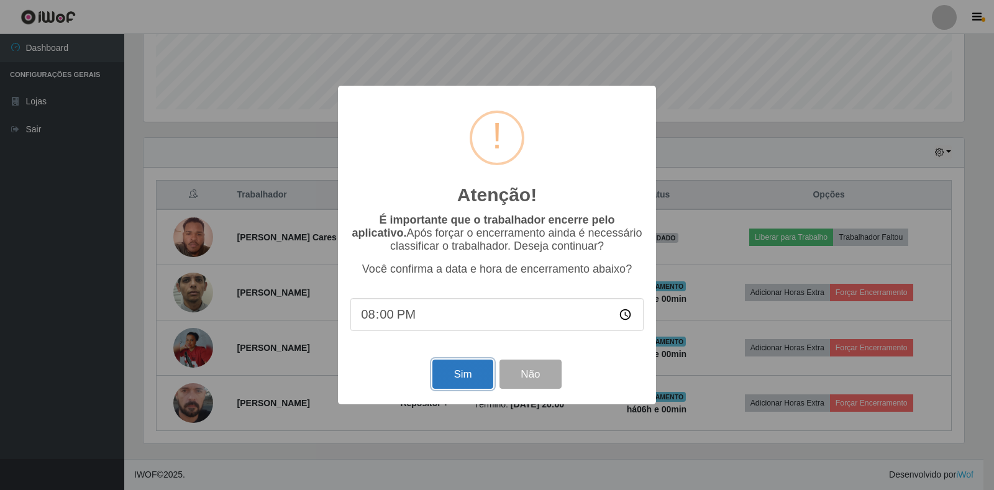
click at [464, 387] on button "Sim" at bounding box center [463, 374] width 60 height 29
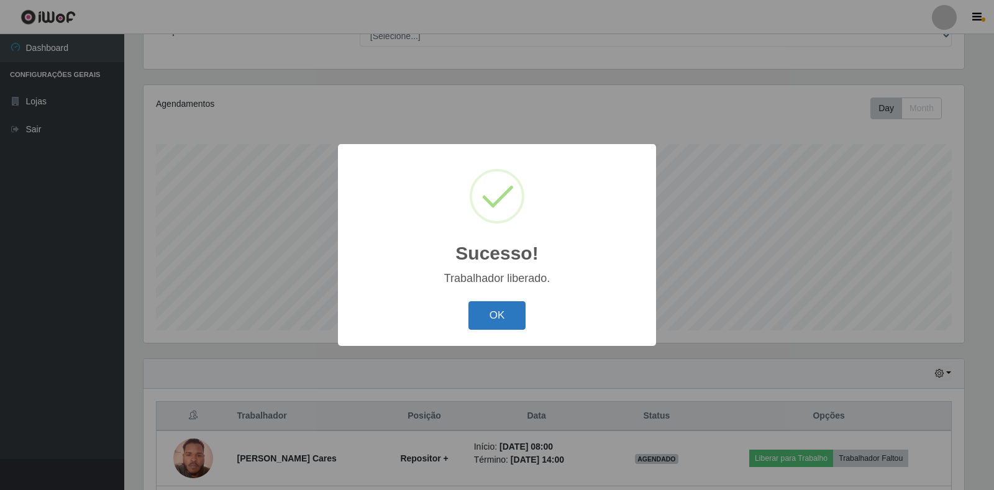
click at [515, 313] on button "OK" at bounding box center [498, 315] width 58 height 29
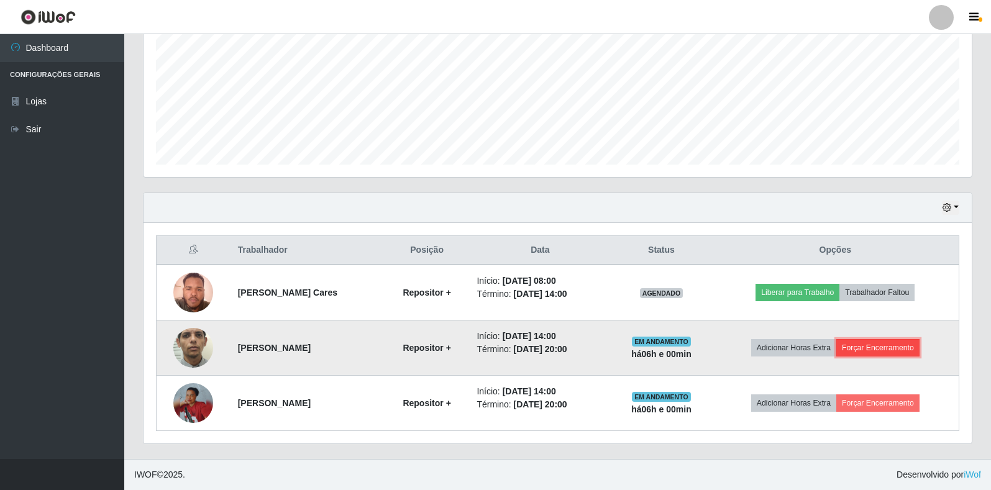
click at [893, 347] on button "Forçar Encerramento" at bounding box center [878, 347] width 83 height 17
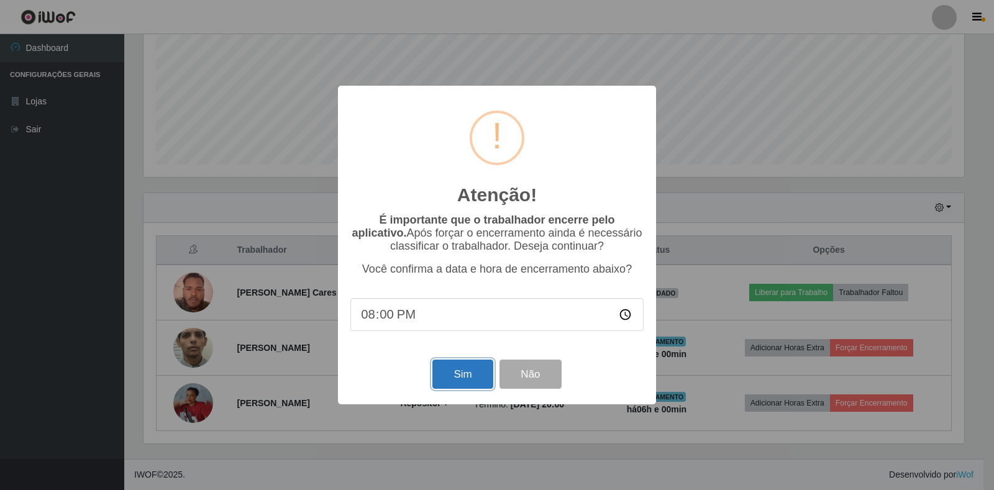
click at [464, 376] on button "Sim" at bounding box center [463, 374] width 60 height 29
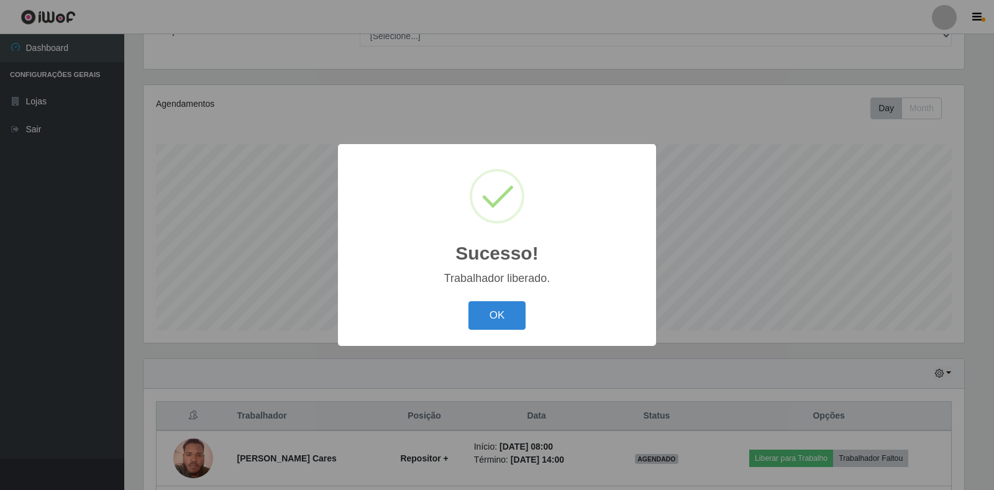
drag, startPoint x: 498, startPoint y: 306, endPoint x: 513, endPoint y: 323, distance: 22.0
click at [502, 308] on button "OK" at bounding box center [498, 315] width 58 height 29
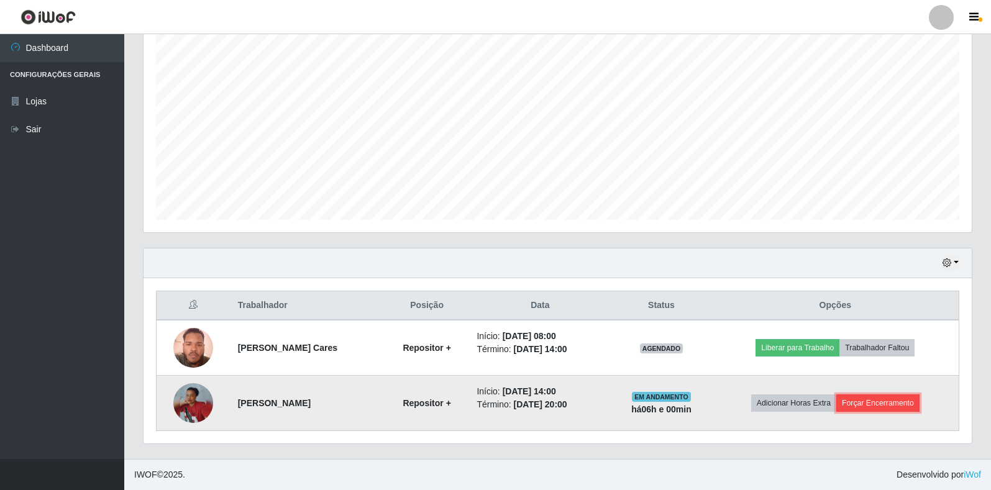
click at [867, 403] on button "Forçar Encerramento" at bounding box center [878, 403] width 83 height 17
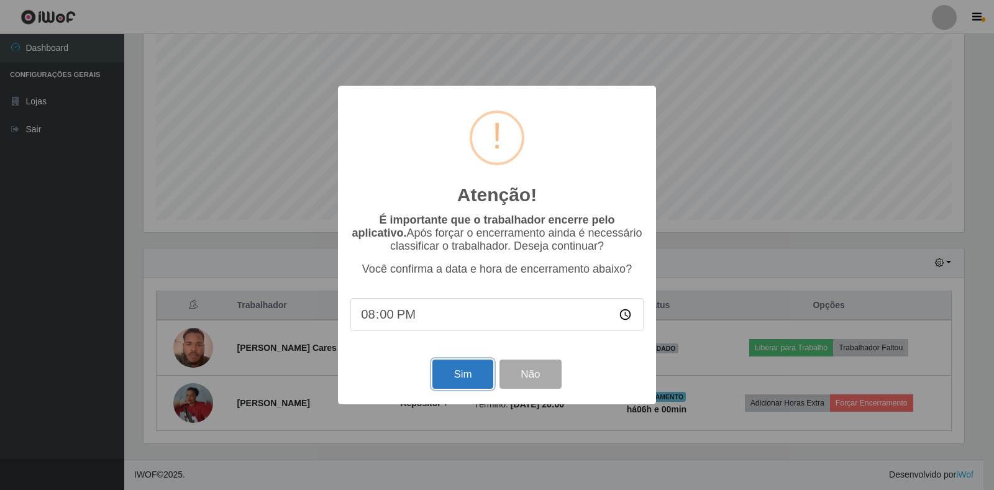
click at [469, 372] on button "Sim" at bounding box center [463, 374] width 60 height 29
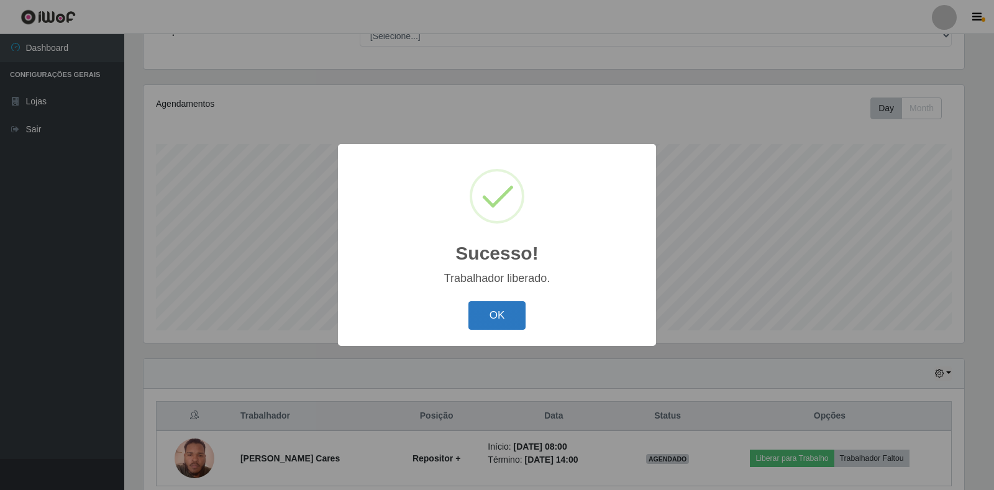
click at [507, 324] on button "OK" at bounding box center [498, 315] width 58 height 29
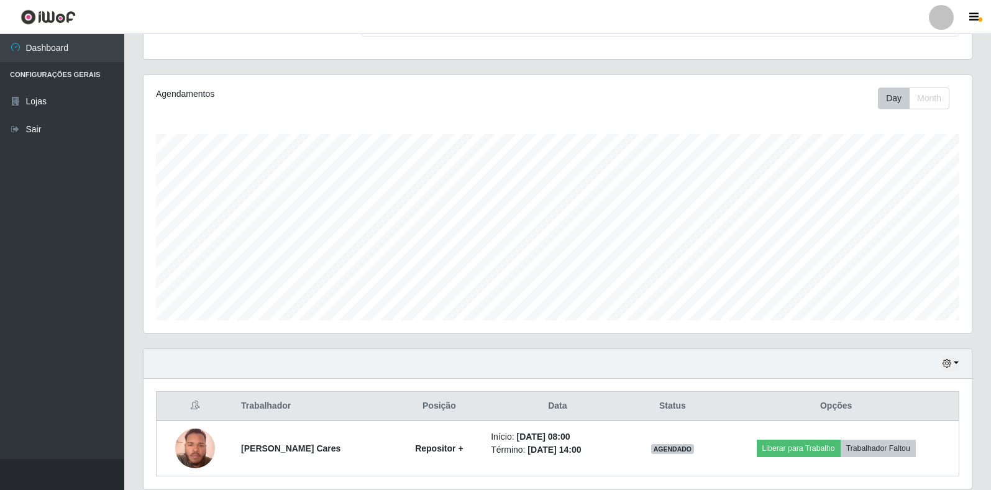
scroll to position [169, 0]
